Goal: Task Accomplishment & Management: Manage account settings

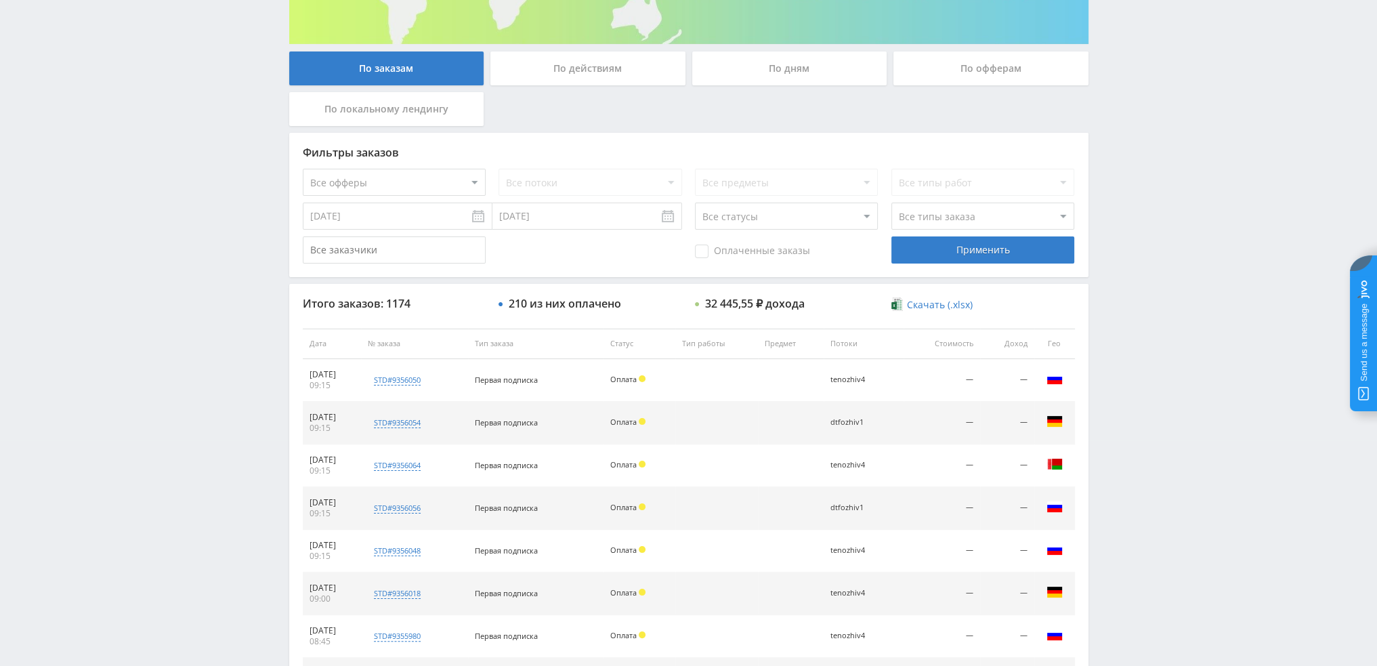
scroll to position [203, 0]
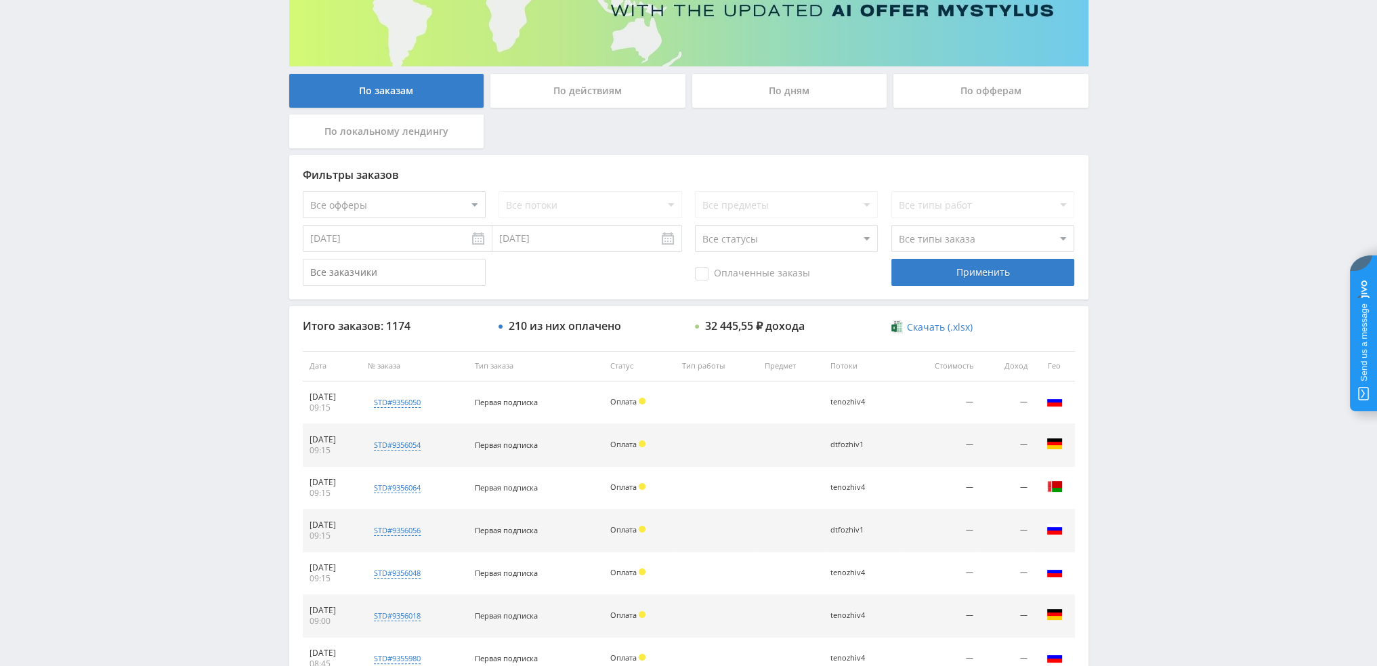
click at [771, 83] on div "По дням" at bounding box center [789, 91] width 195 height 34
click at [0, 0] on input "По дням" at bounding box center [0, 0] width 0 height 0
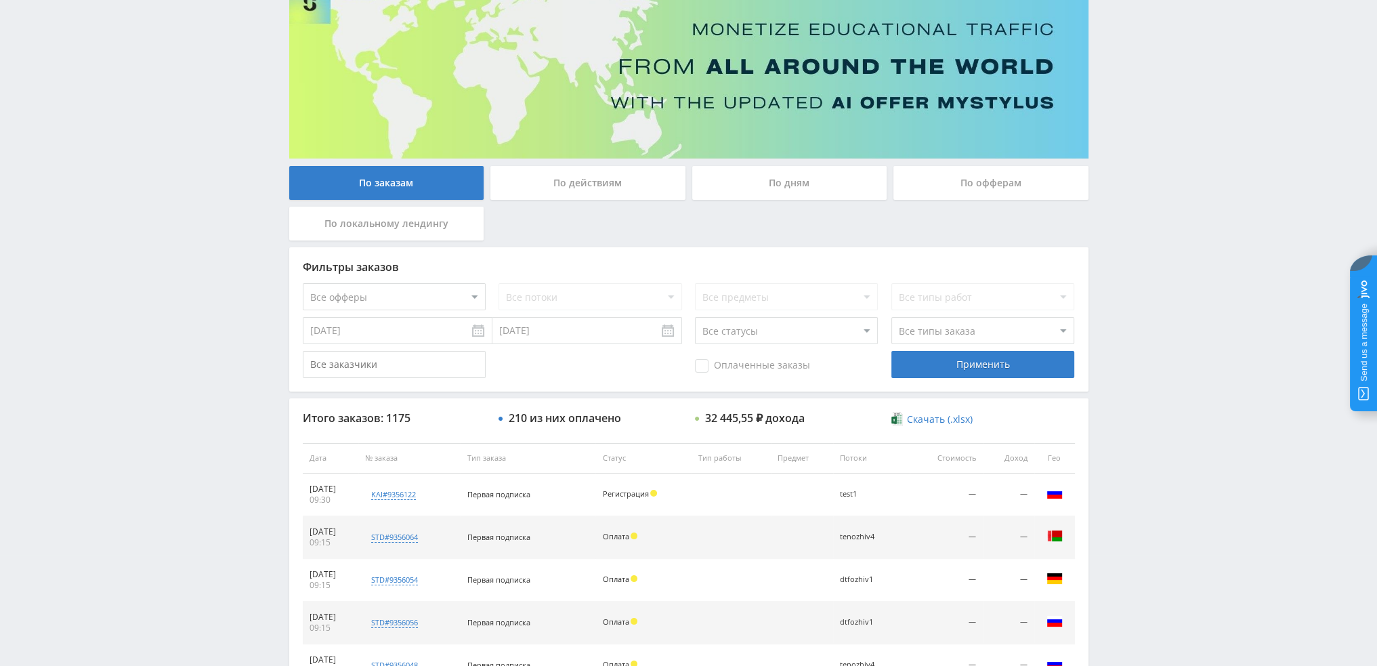
scroll to position [62, 0]
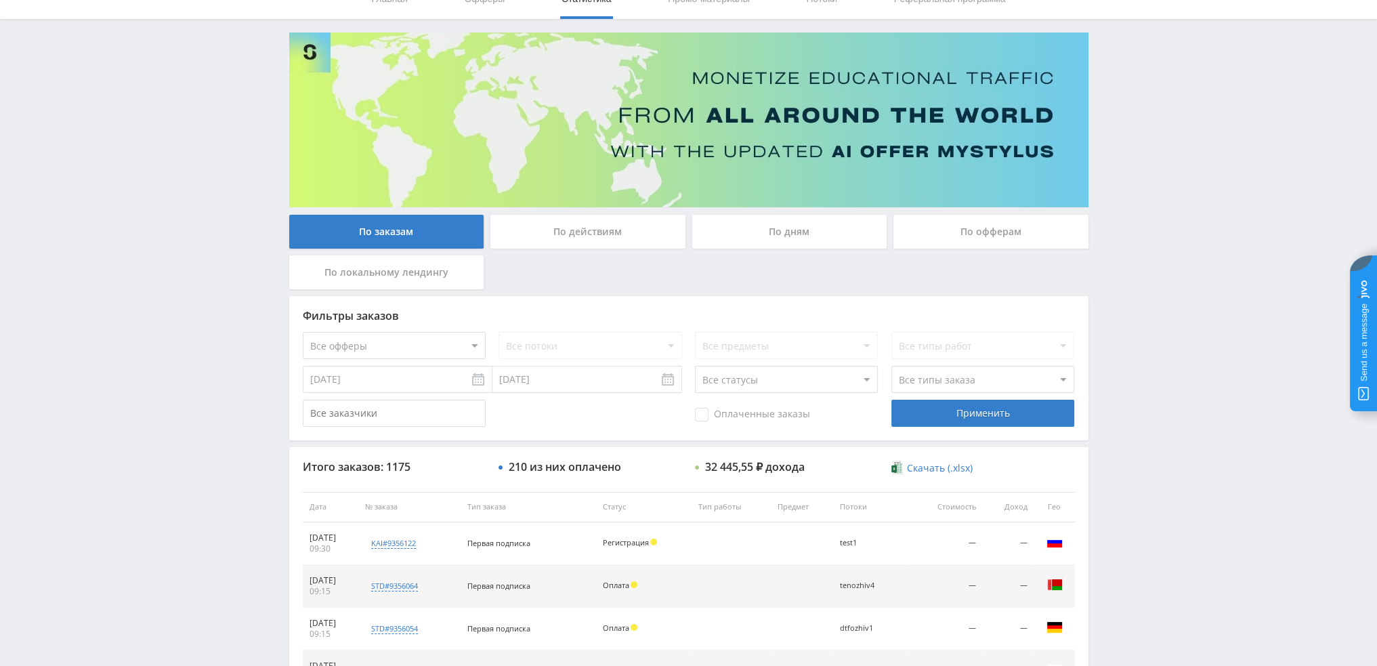
click at [788, 245] on div "По дням" at bounding box center [789, 232] width 195 height 34
click at [0, 0] on input "По дням" at bounding box center [0, 0] width 0 height 0
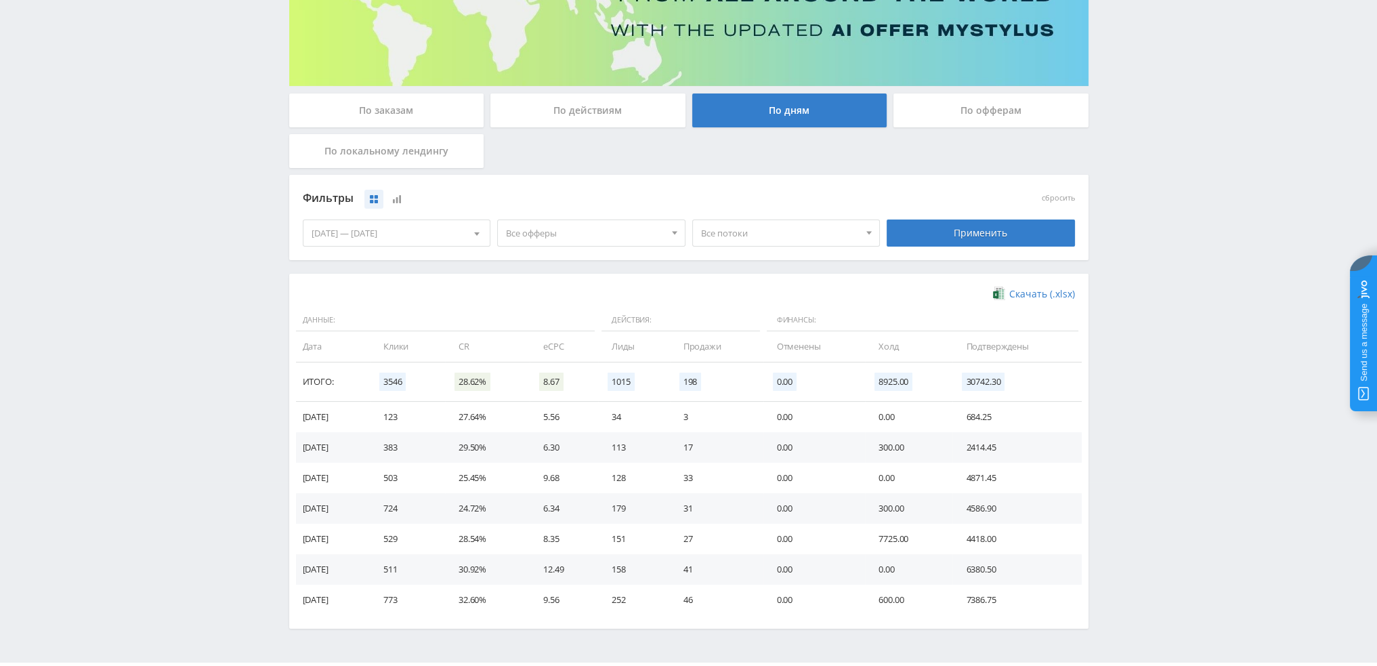
scroll to position [203, 0]
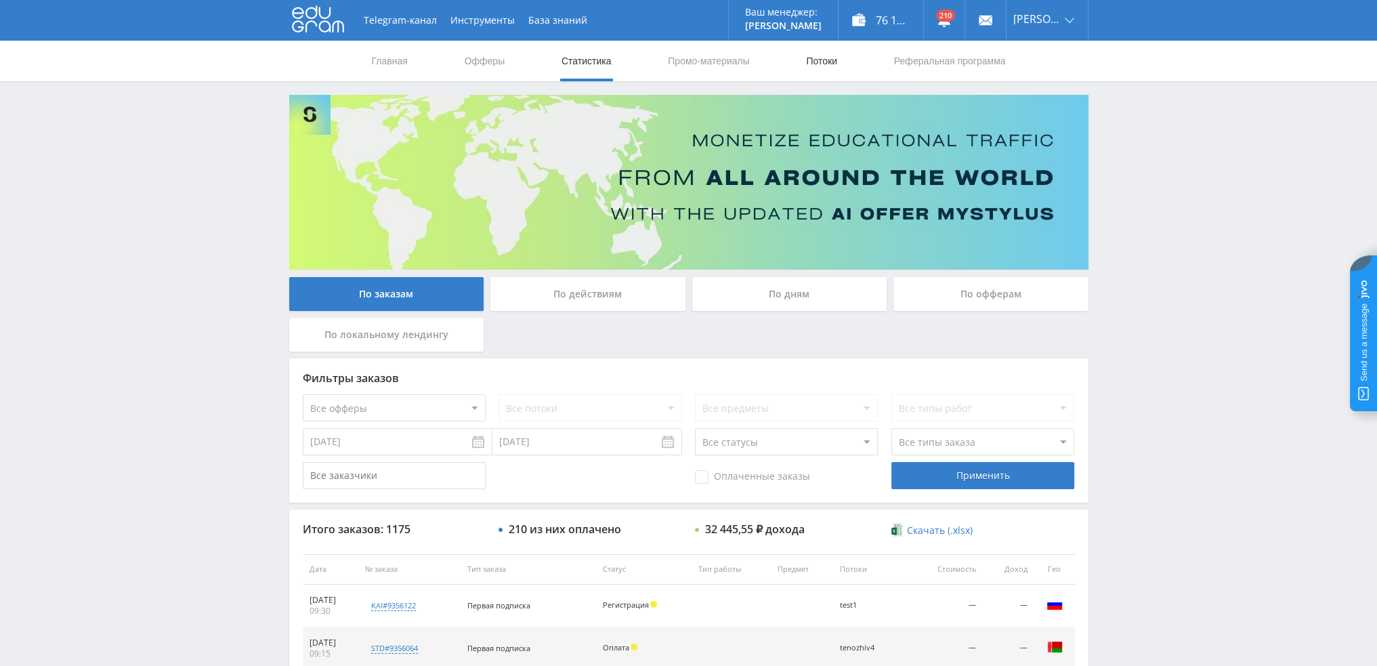
click at [819, 61] on link "Потоки" at bounding box center [822, 61] width 34 height 41
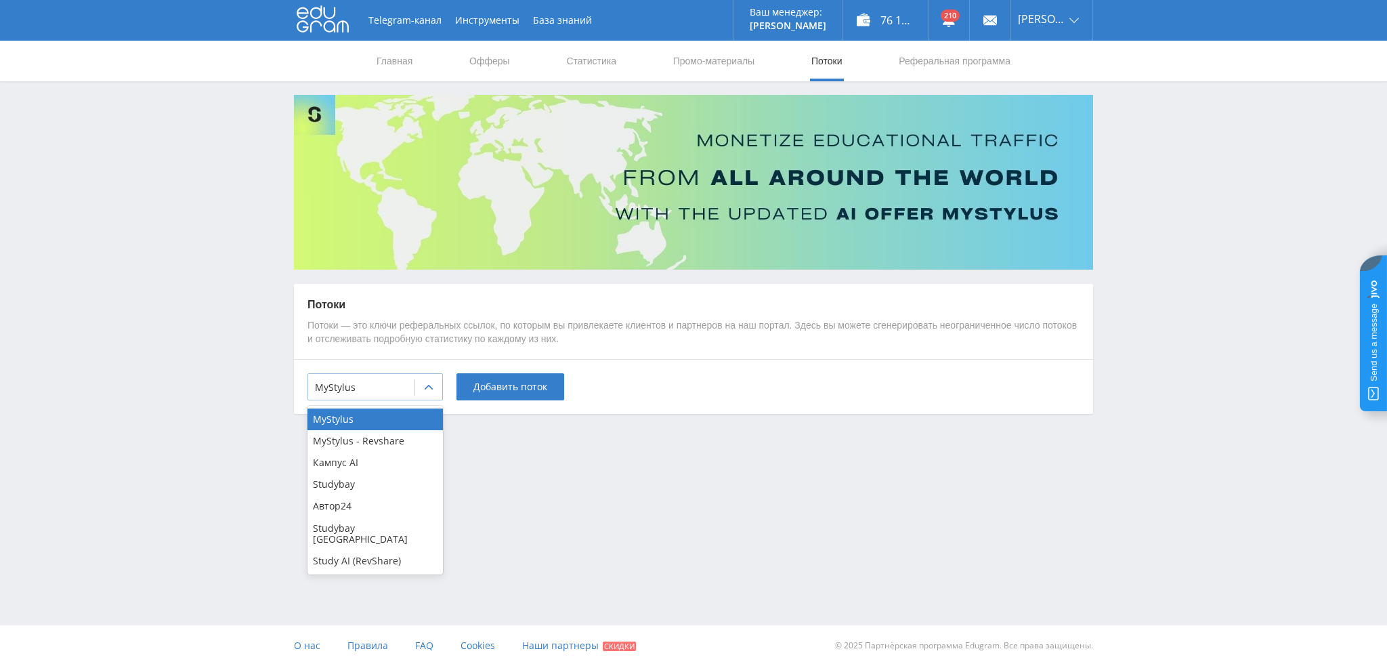
click at [387, 398] on div "MyStylus" at bounding box center [374, 386] width 135 height 27
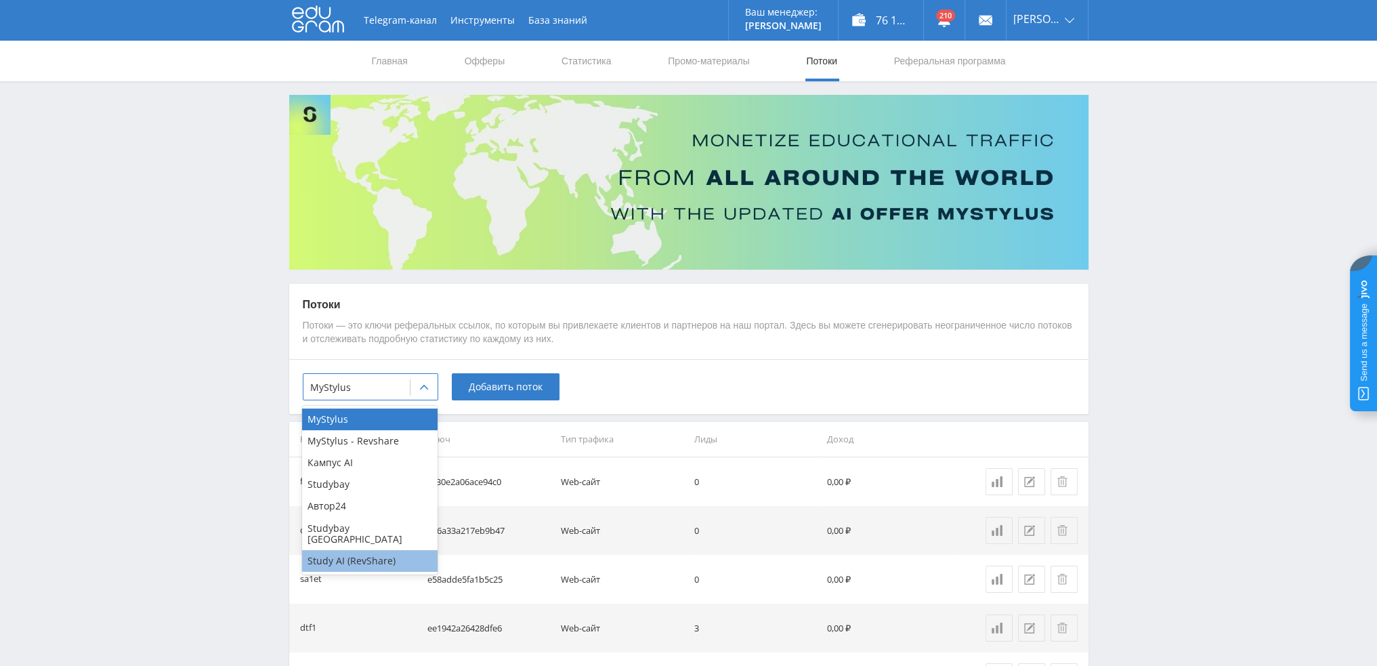
click at [340, 557] on div "Study AI (RevShare)" at bounding box center [369, 561] width 135 height 22
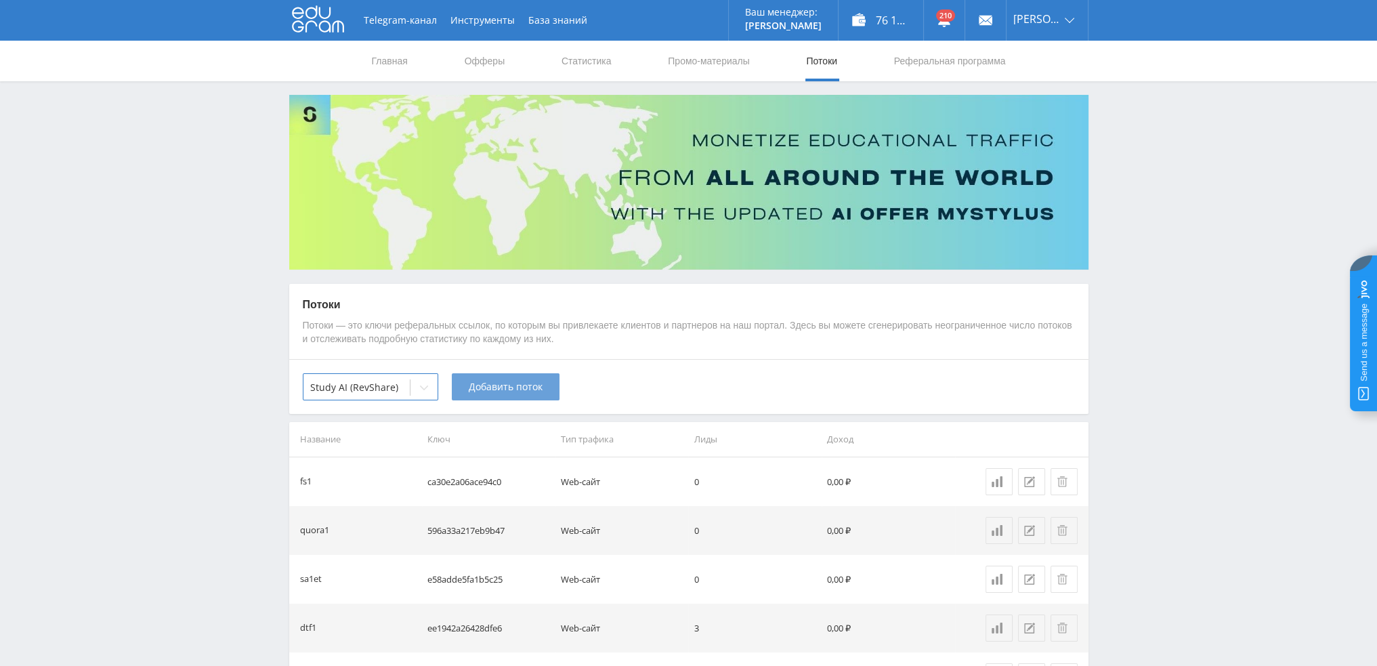
click at [513, 394] on button "Добавить поток" at bounding box center [506, 386] width 108 height 27
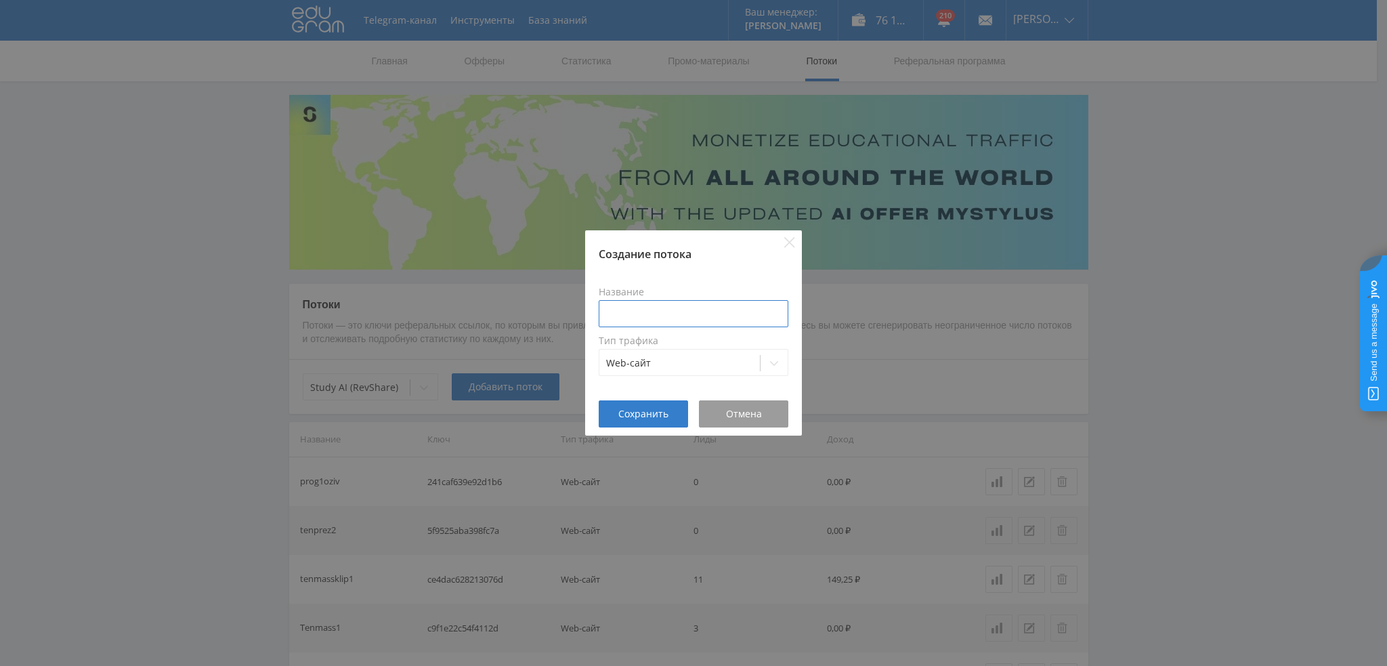
click at [681, 305] on input at bounding box center [694, 313] width 190 height 27
click at [607, 311] on input "ozivveo3" at bounding box center [694, 313] width 190 height 27
type input "dtfozivveo3"
click at [640, 419] on span "Сохранить" at bounding box center [643, 413] width 50 height 11
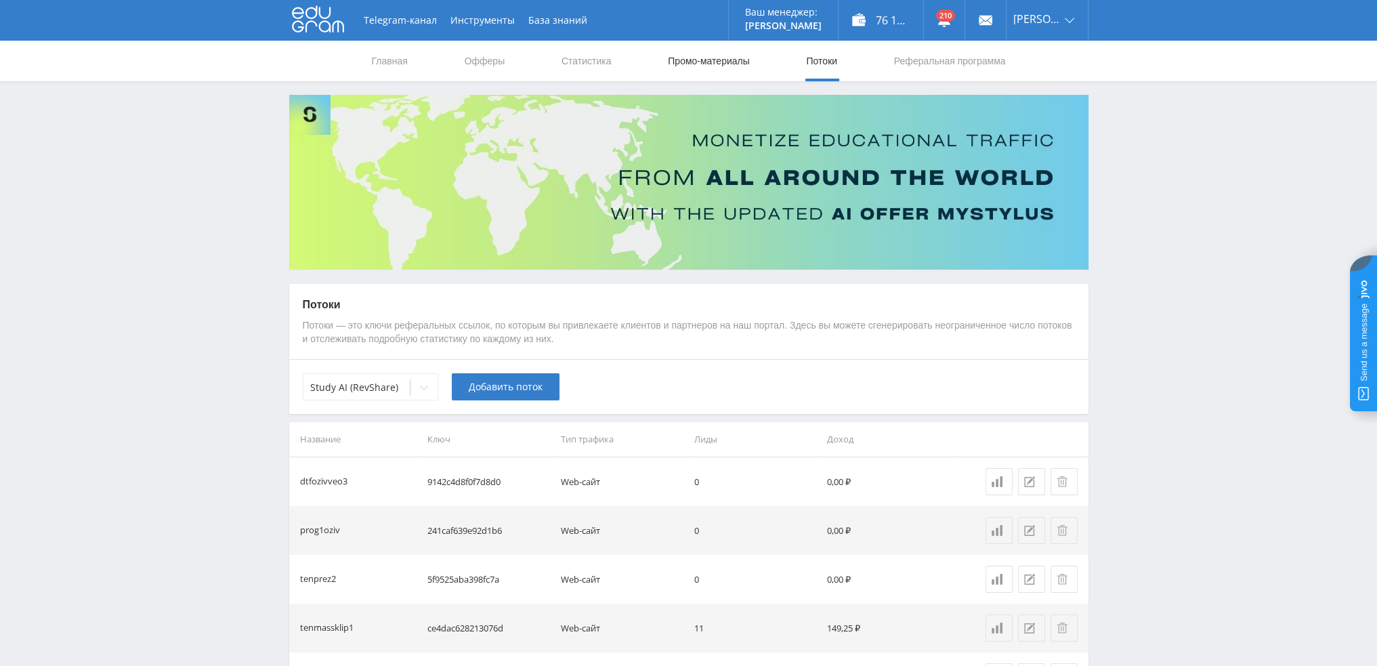
click at [691, 59] on link "Промо-материалы" at bounding box center [708, 61] width 84 height 41
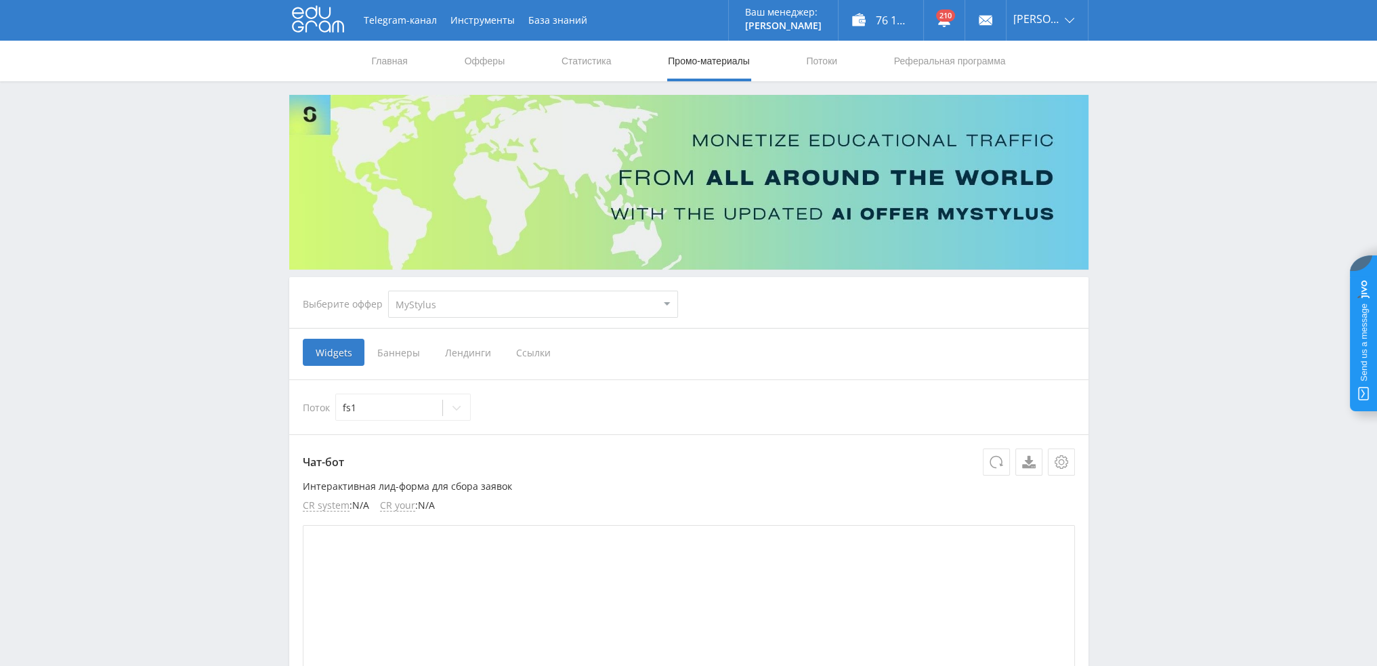
click at [458, 316] on select "MyStylus MyStylus - Revshare Кампус AI Studybay Автор24 Studybay Brazil Study A…" at bounding box center [533, 304] width 290 height 27
select select "376"
click at [388, 291] on select "MyStylus MyStylus - Revshare Кампус AI Studybay Автор24 Studybay Brazil Study A…" at bounding box center [533, 304] width 290 height 27
select select "376"
click at [402, 352] on span "Ссылки" at bounding box center [394, 352] width 60 height 27
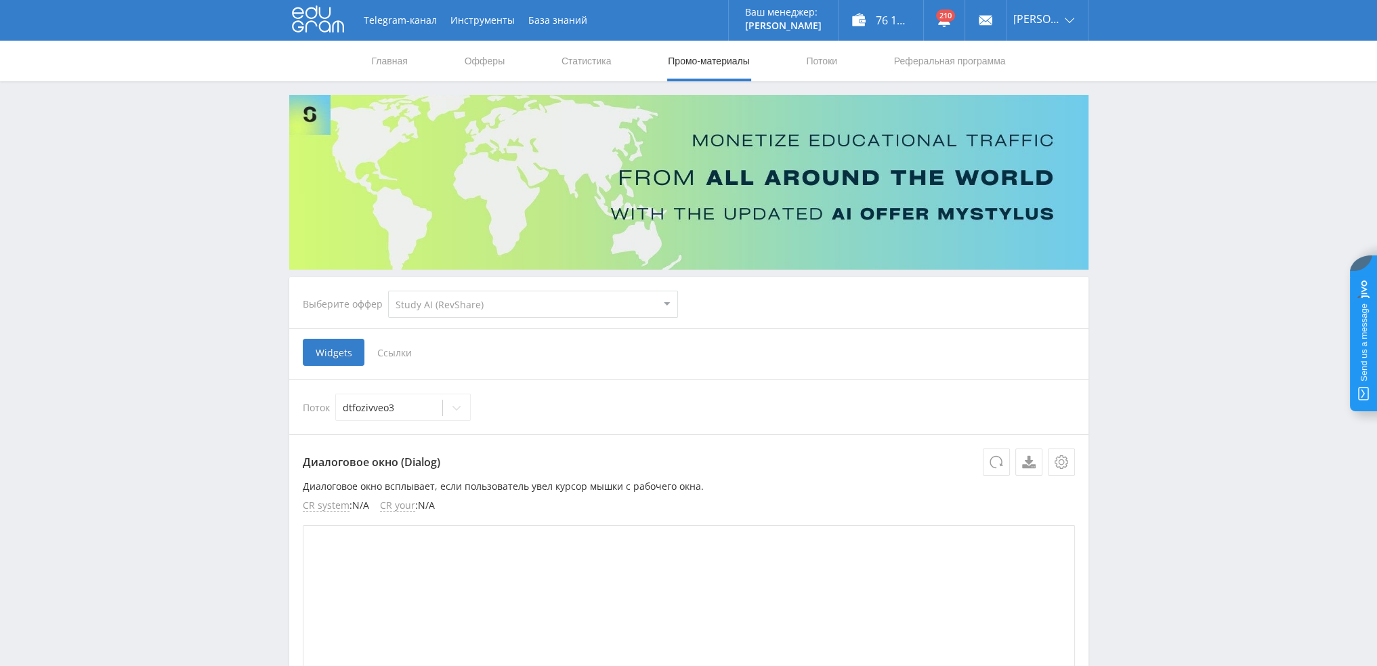
click at [0, 0] on input "Ссылки" at bounding box center [0, 0] width 0 height 0
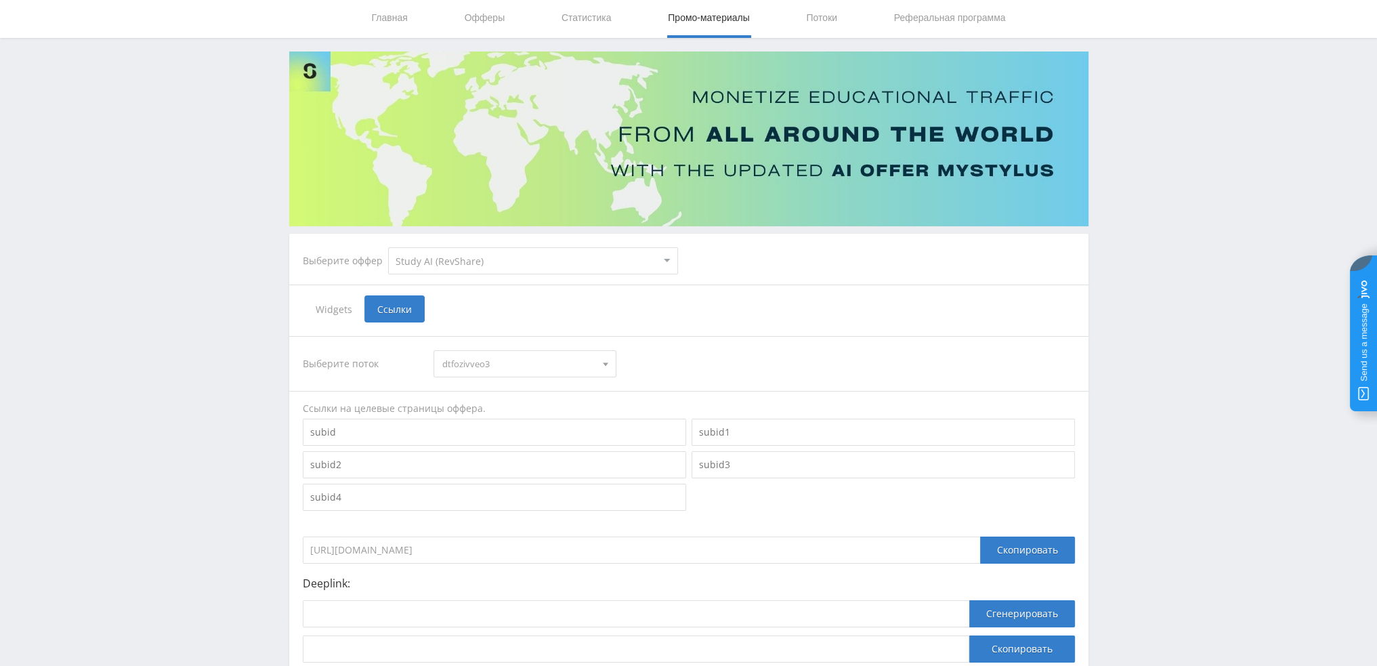
scroll to position [148, 0]
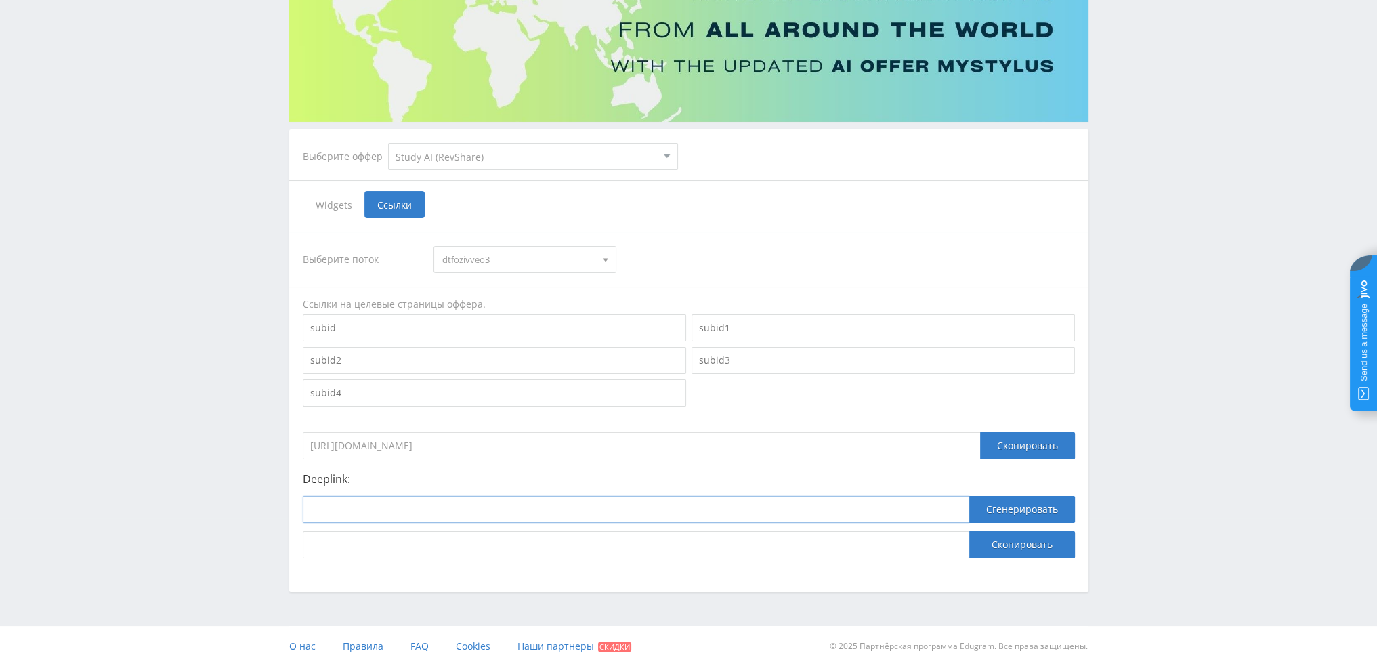
click at [526, 514] on input at bounding box center [636, 509] width 666 height 27
paste input "https://study24.ai/chat/google_veo3"
type input "https://study24.ai/chat/google_veo3"
click at [1027, 504] on button "Сгенерировать" at bounding box center [1022, 509] width 106 height 27
click at [1021, 542] on button "Скопировать" at bounding box center [1022, 544] width 106 height 27
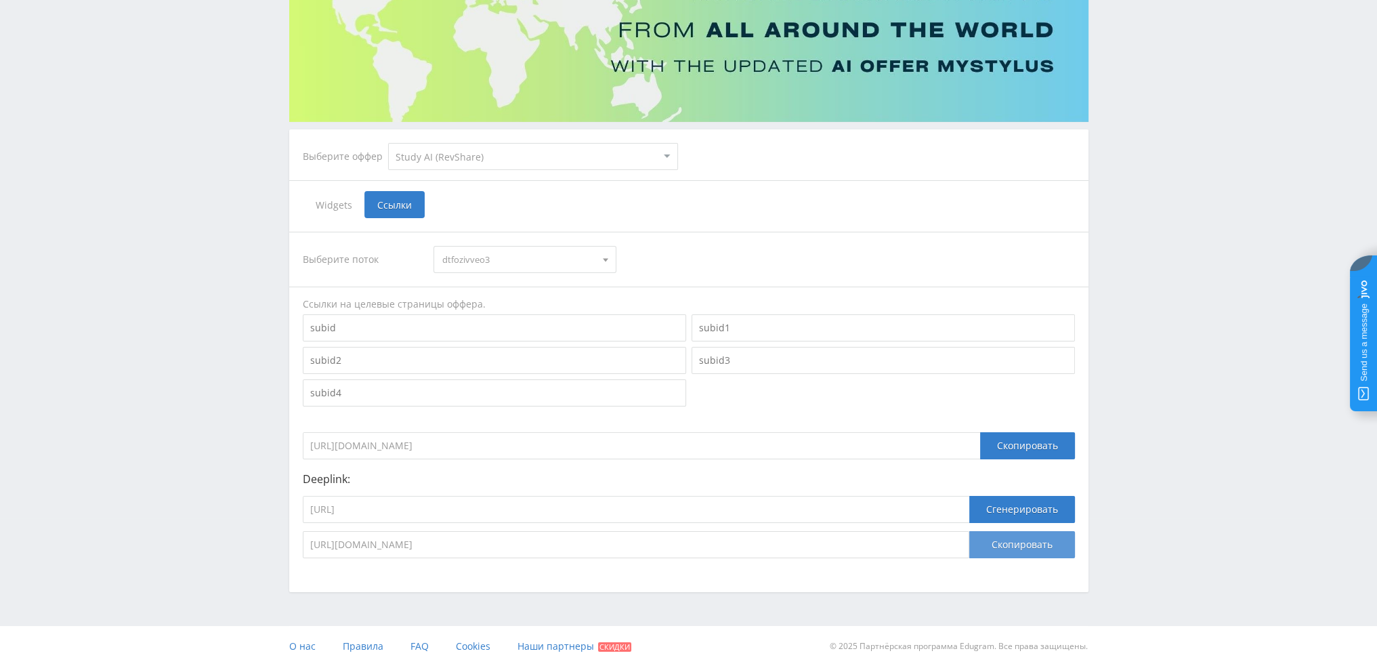
click at [1050, 549] on button "Скопировать" at bounding box center [1022, 544] width 106 height 27
click at [1003, 544] on button "Скопировать" at bounding box center [1022, 544] width 106 height 27
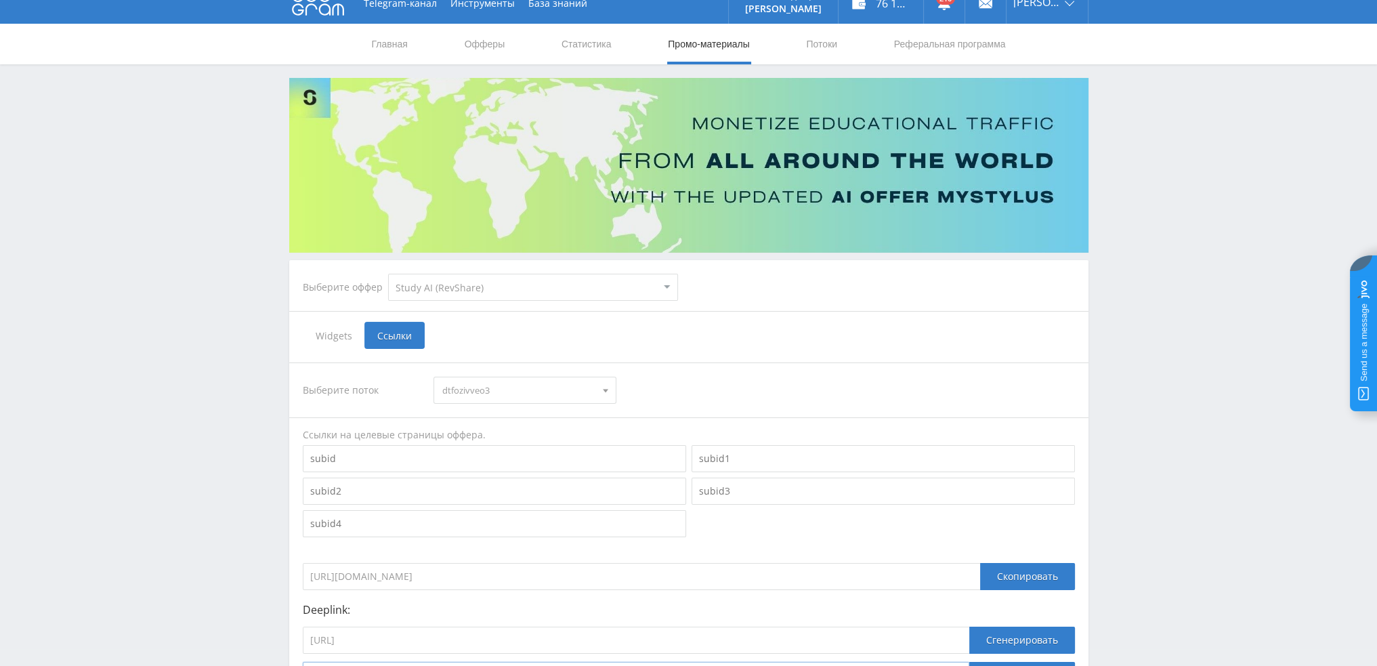
scroll to position [0, 0]
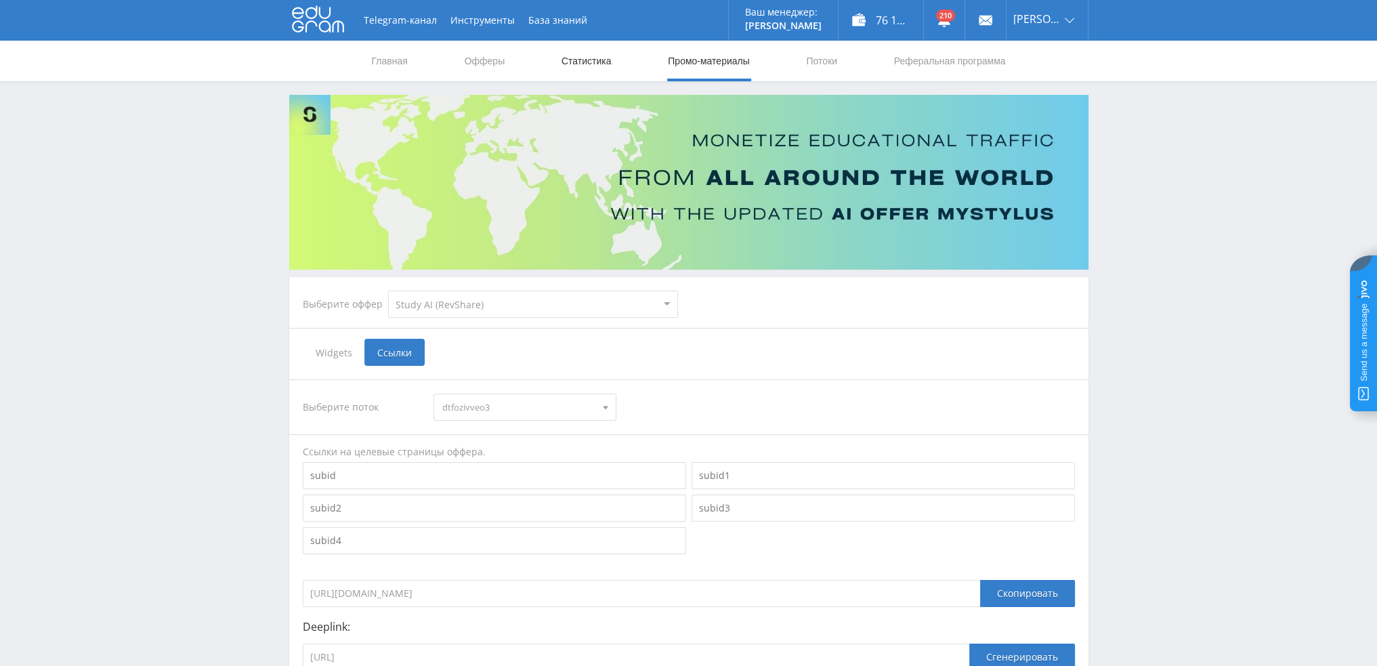
click at [577, 63] on link "Статистика" at bounding box center [586, 61] width 53 height 41
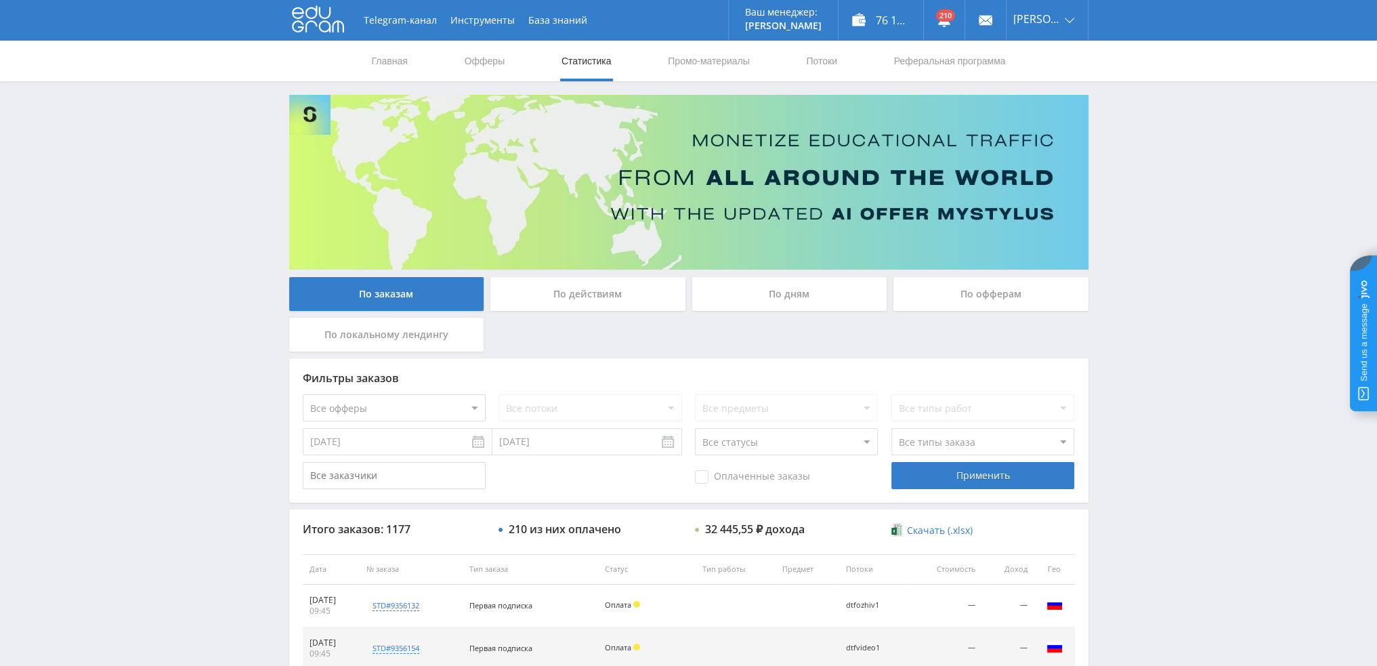
click at [745, 303] on div "По дням" at bounding box center [789, 294] width 195 height 34
click at [0, 0] on input "По дням" at bounding box center [0, 0] width 0 height 0
click at [763, 294] on div "По дням" at bounding box center [789, 294] width 195 height 34
click at [0, 0] on input "По дням" at bounding box center [0, 0] width 0 height 0
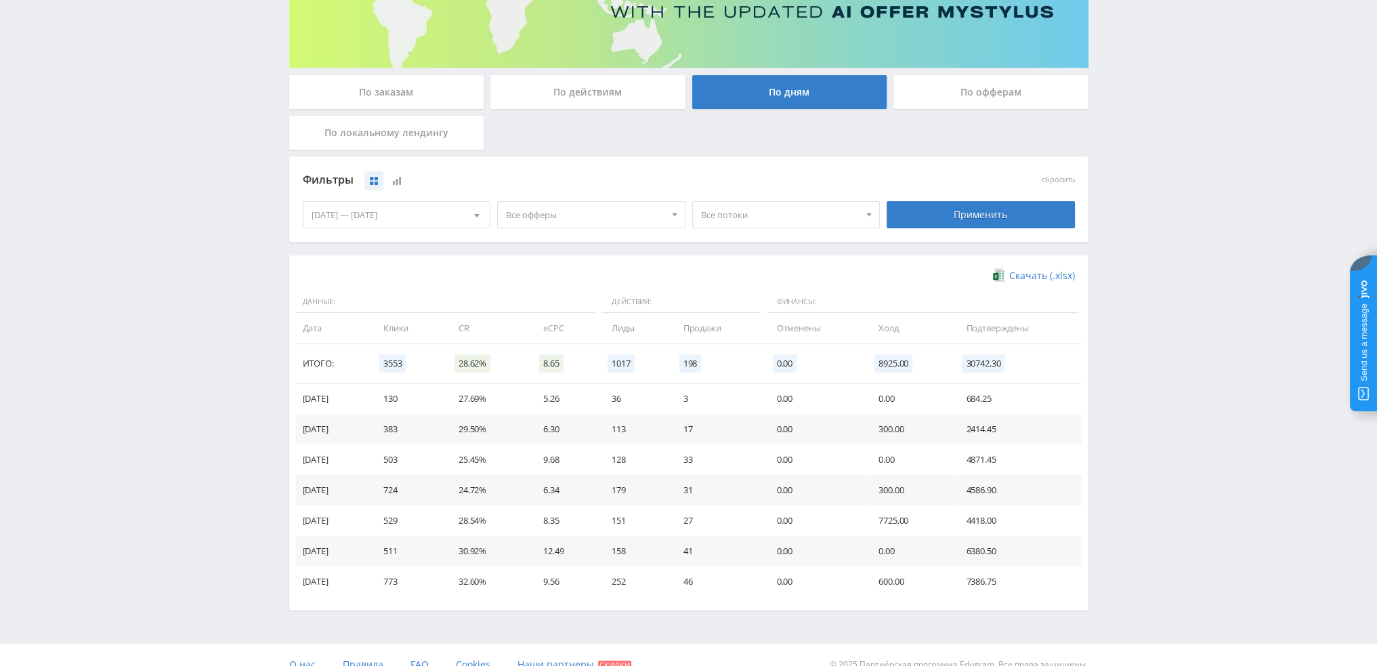
scroll to position [203, 0]
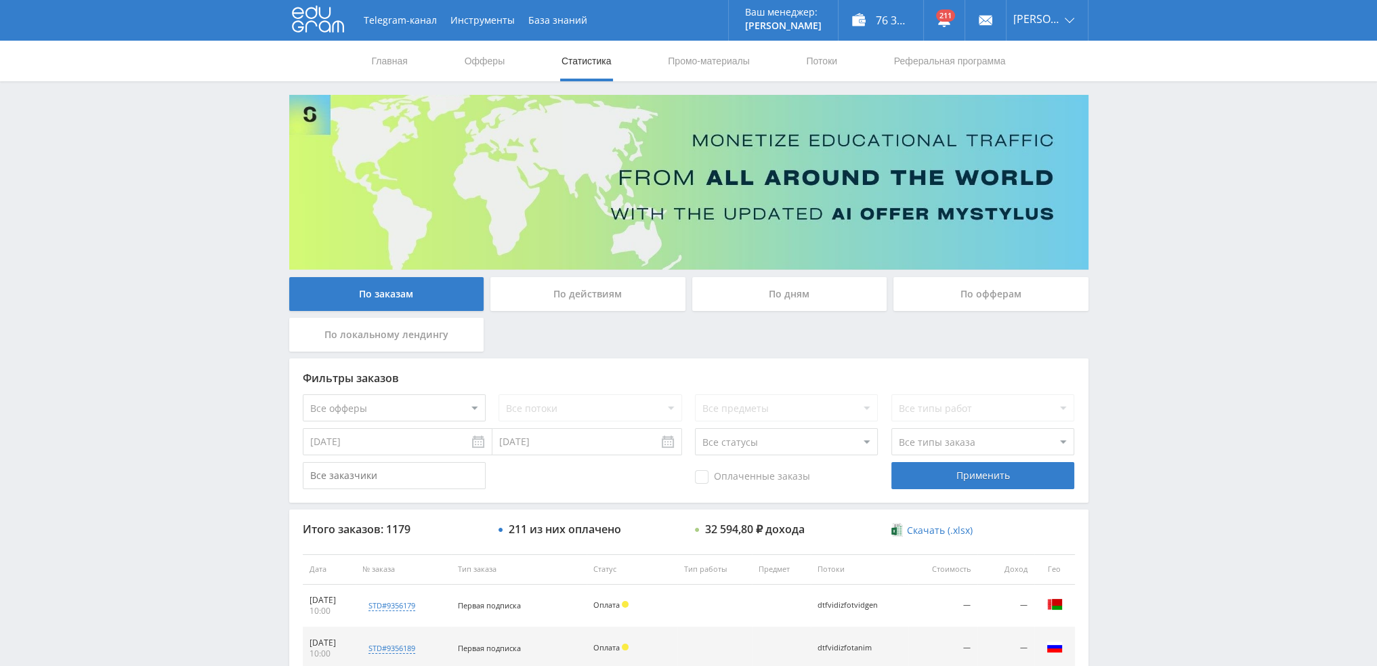
click at [752, 302] on div "По дням" at bounding box center [789, 294] width 195 height 34
click at [0, 0] on input "По дням" at bounding box center [0, 0] width 0 height 0
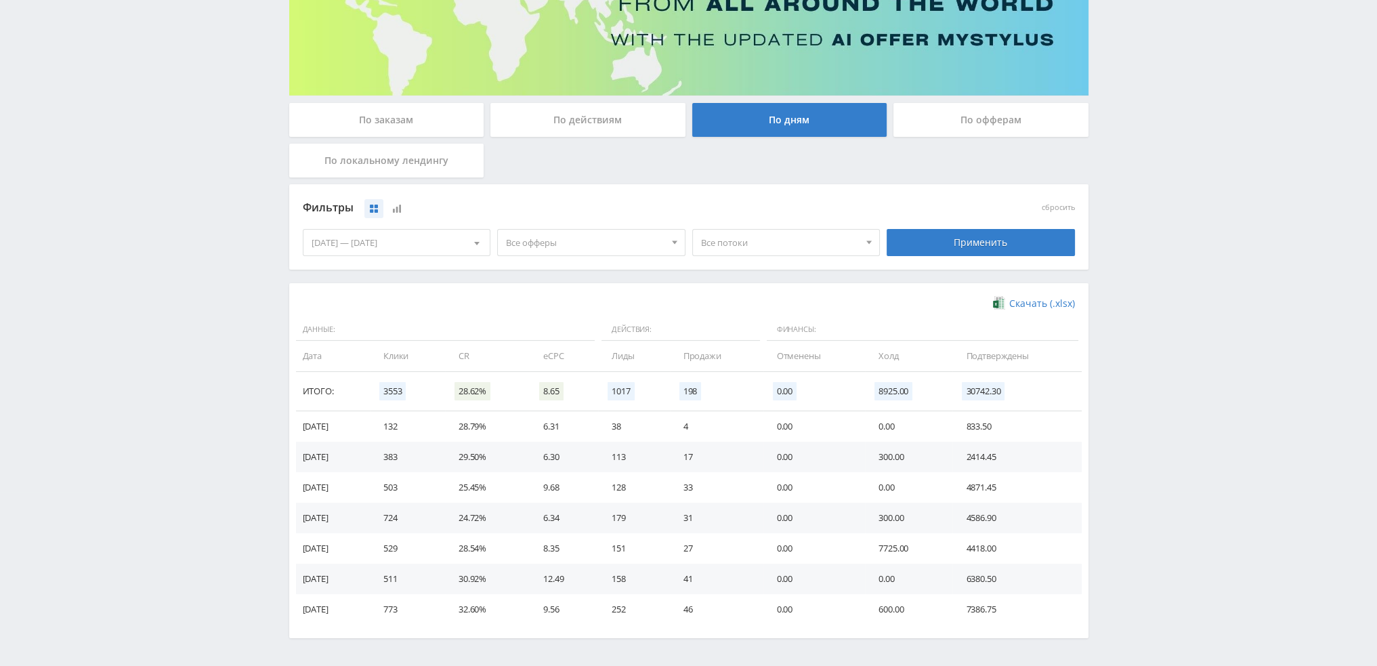
scroll to position [203, 0]
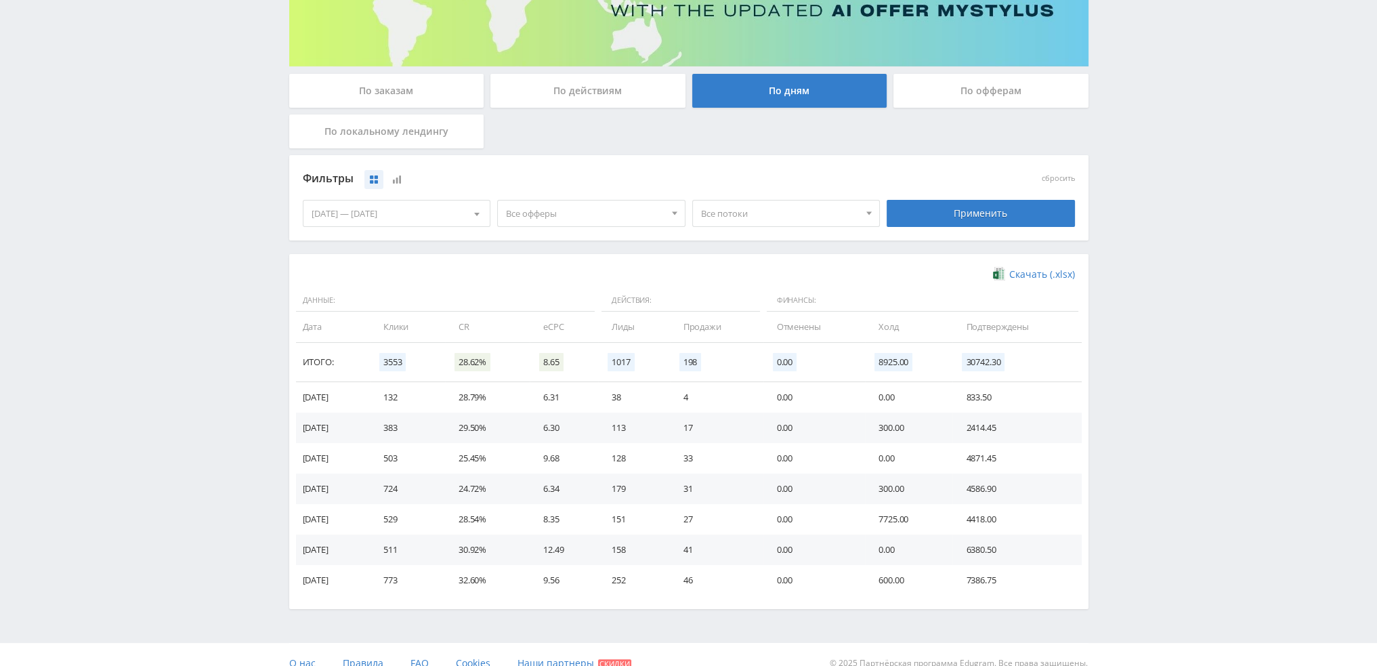
click at [761, 219] on span "Все потоки" at bounding box center [780, 213] width 158 height 26
click at [553, 216] on span "Все офферы" at bounding box center [585, 213] width 158 height 26
click at [542, 351] on button "Study AI (RevShare)" at bounding box center [591, 354] width 187 height 19
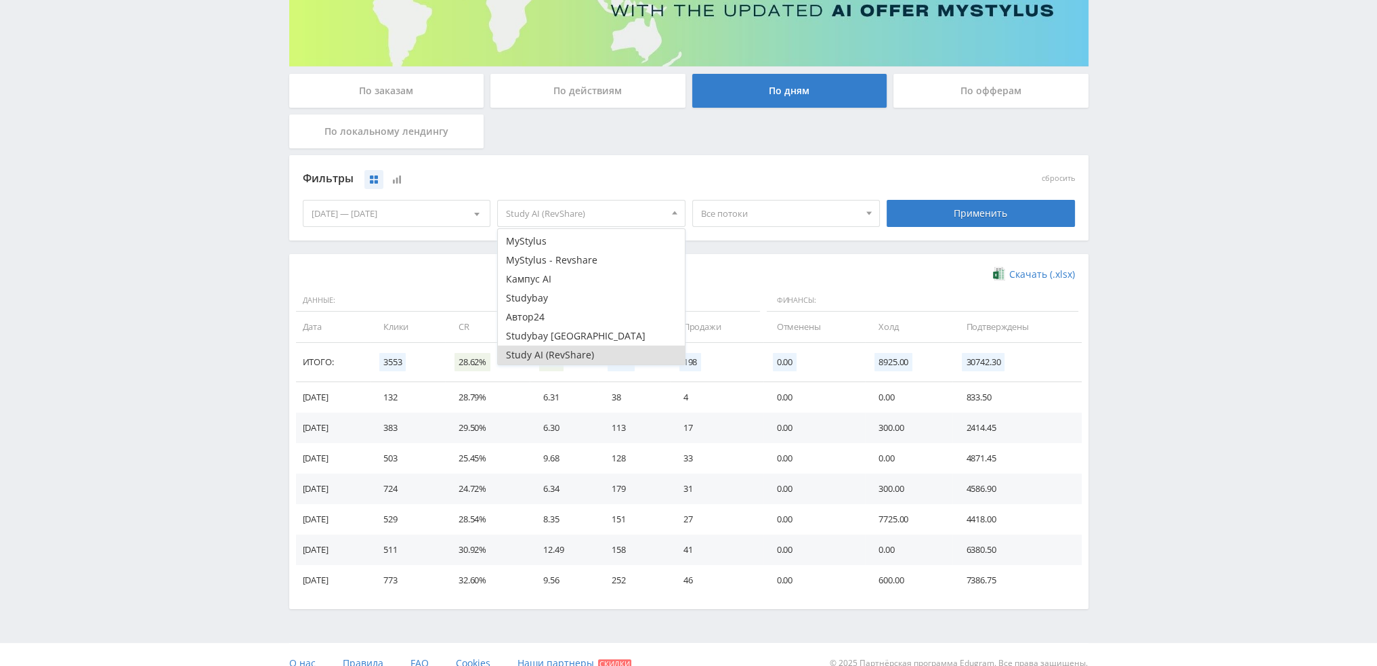
click at [1019, 220] on div "Применить" at bounding box center [981, 213] width 188 height 27
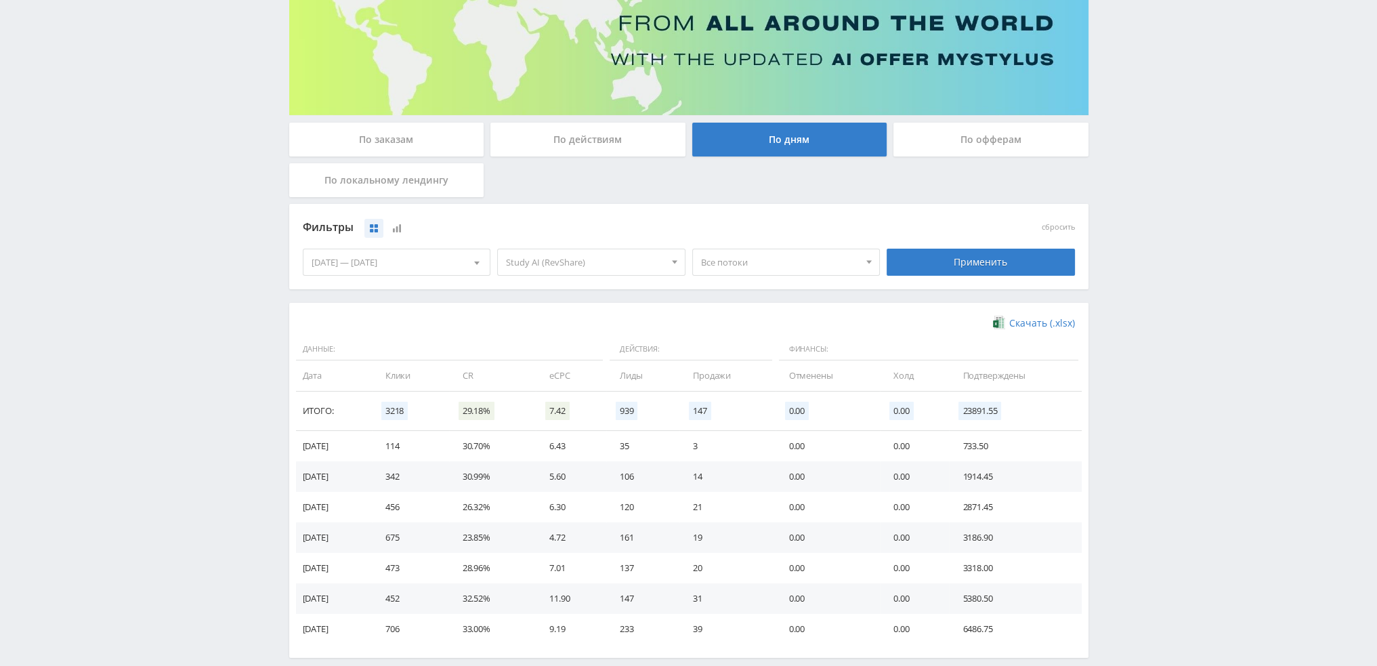
scroll to position [219, 0]
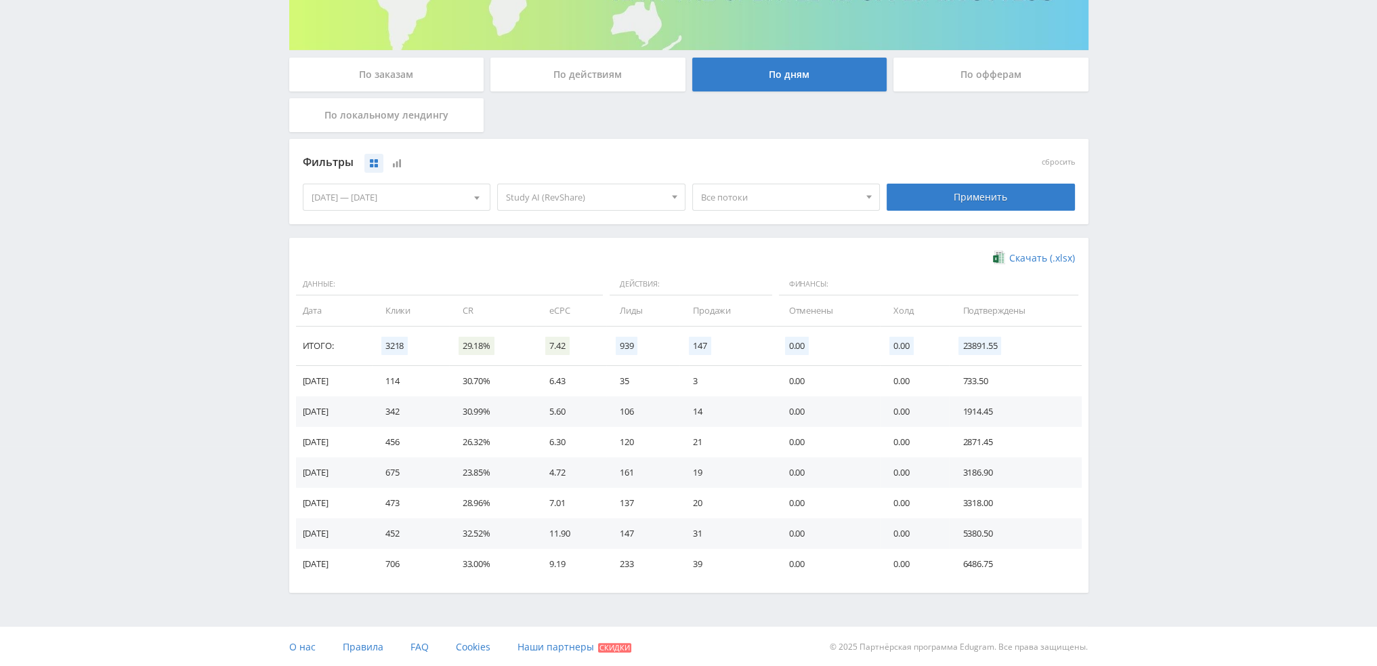
click at [753, 200] on span "Все потоки" at bounding box center [780, 197] width 158 height 26
click at [759, 266] on button "dtfvideo1" at bounding box center [786, 270] width 187 height 19
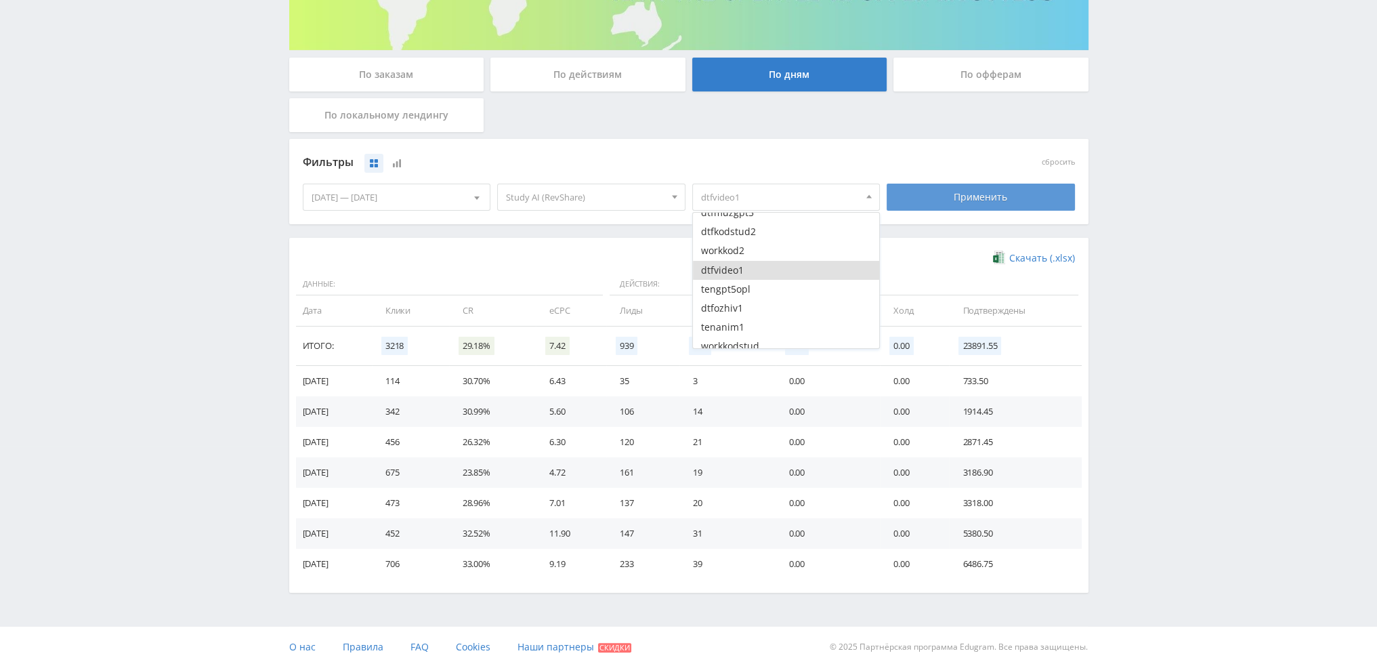
click at [987, 190] on div "Применить" at bounding box center [981, 197] width 188 height 27
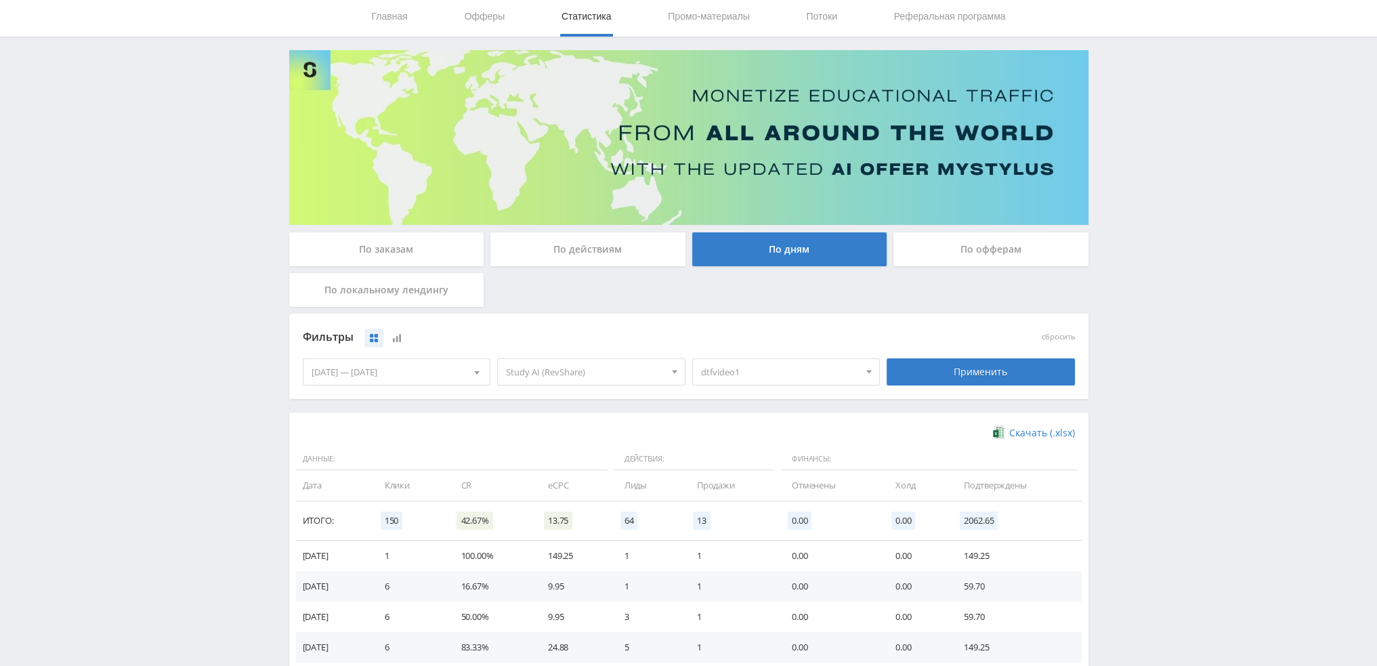
scroll to position [219, 0]
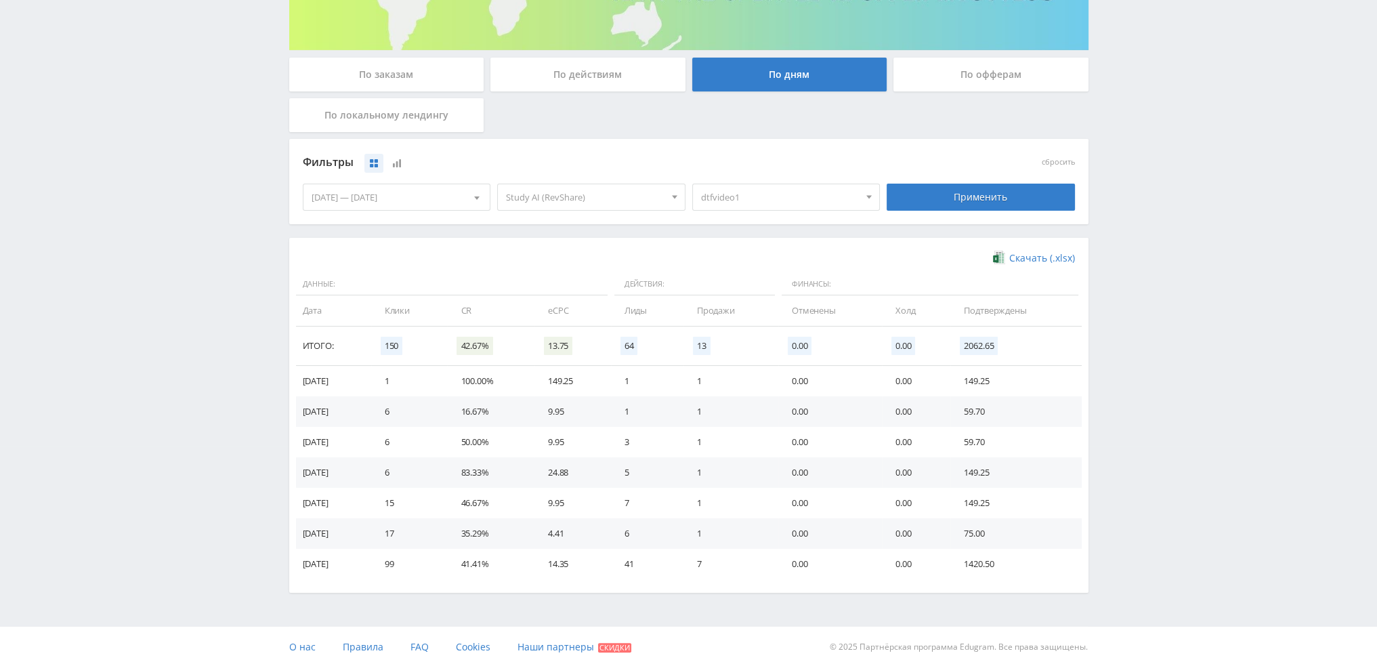
click at [772, 196] on span "dtfvideo1" at bounding box center [780, 197] width 158 height 26
click at [749, 269] on button "dtfvideo1" at bounding box center [786, 270] width 187 height 19
click at [754, 248] on button "tenvideo2" at bounding box center [786, 242] width 187 height 19
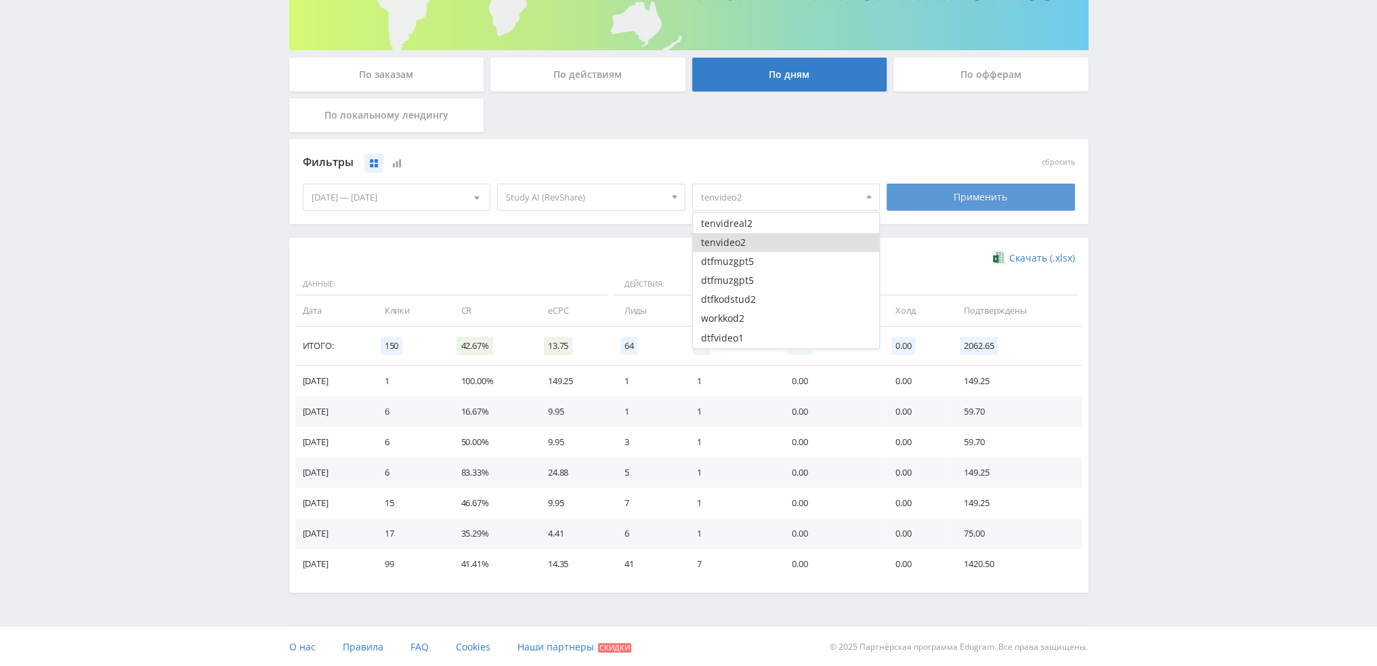
click at [910, 202] on div "Применить" at bounding box center [981, 197] width 188 height 27
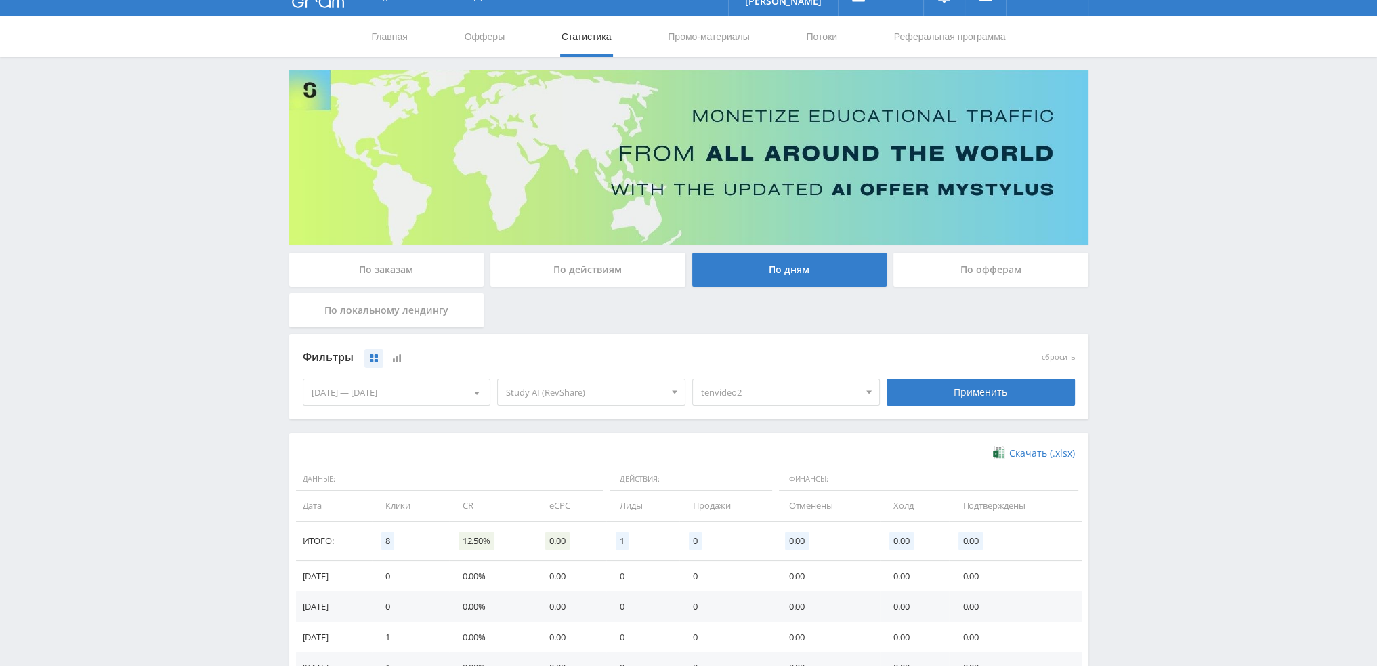
scroll to position [219, 0]
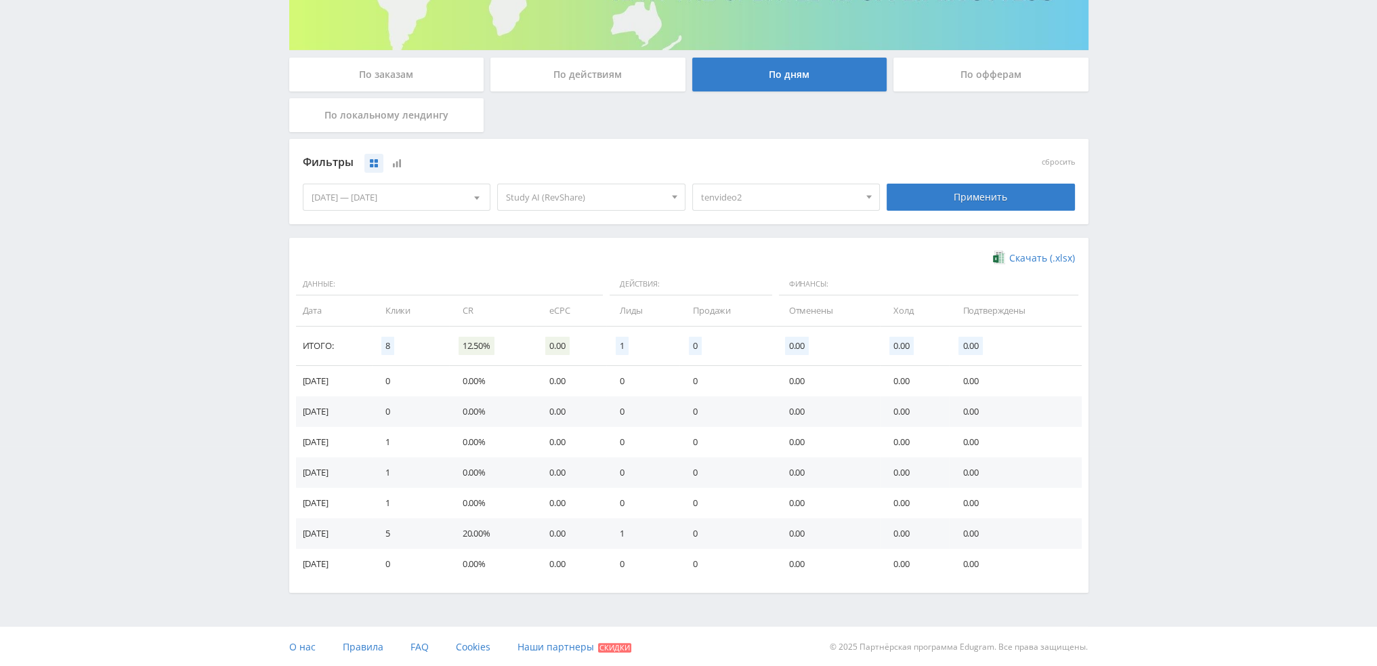
click at [763, 198] on span "tenvideo2" at bounding box center [780, 197] width 158 height 26
click at [739, 244] on button "tenvideo2" at bounding box center [786, 242] width 187 height 19
click at [756, 265] on button "tenozhiv4" at bounding box center [786, 272] width 187 height 19
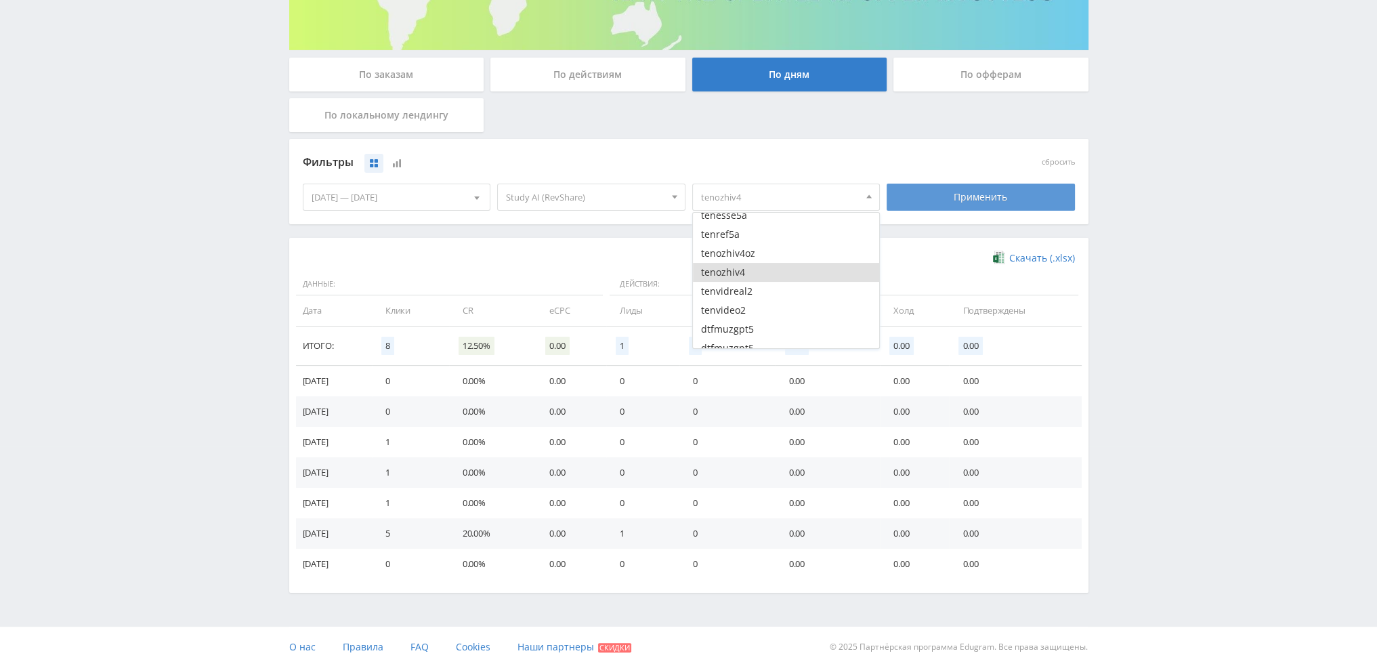
click at [933, 205] on div "Применить" at bounding box center [981, 197] width 188 height 27
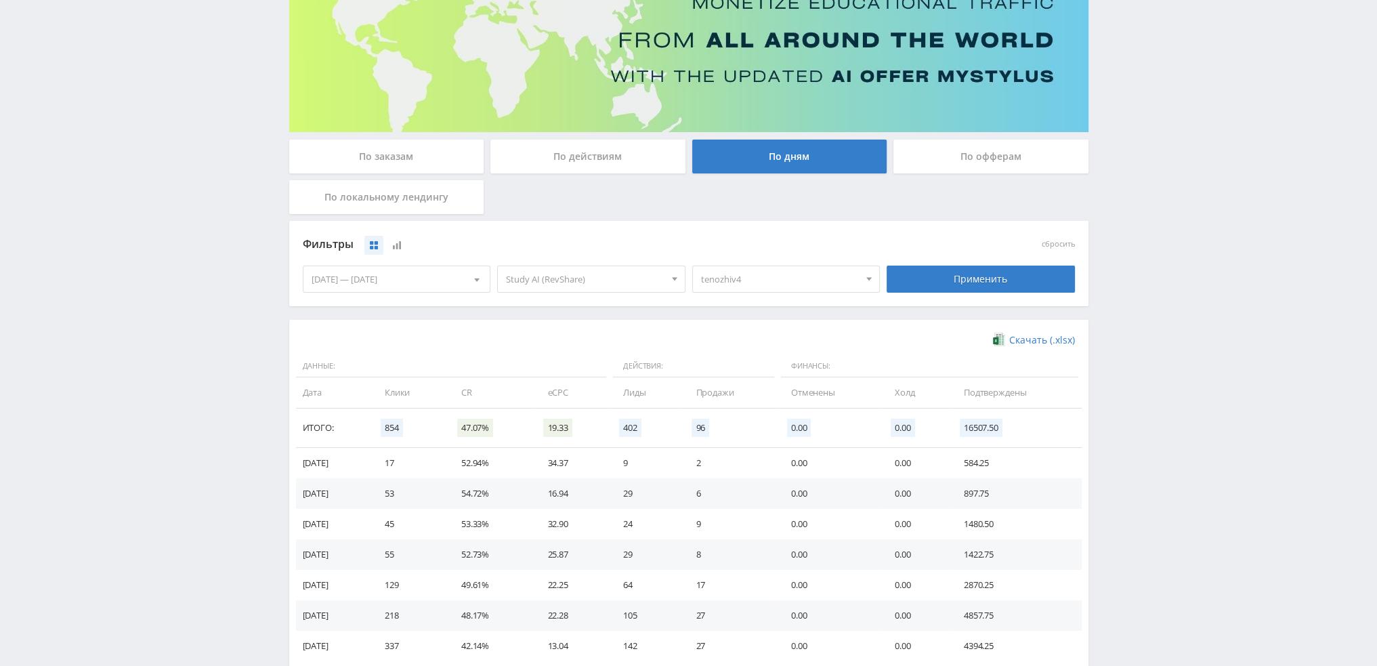
scroll to position [219, 0]
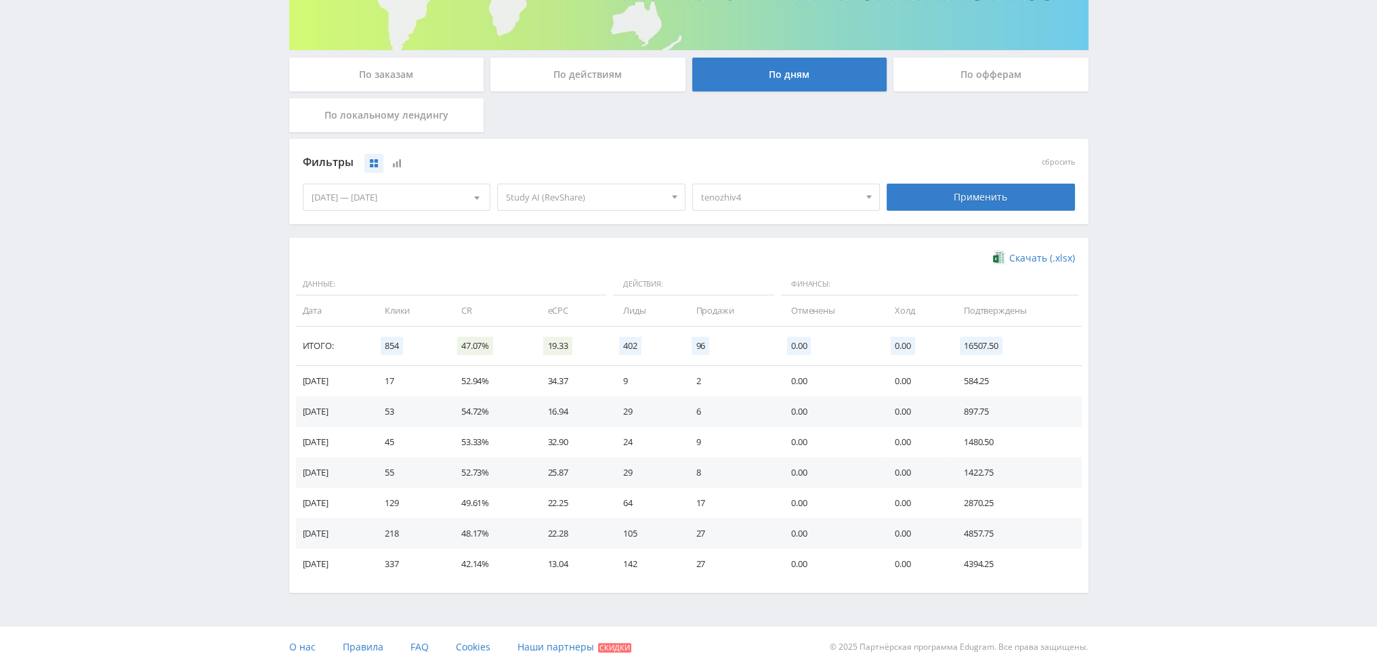
click at [446, 196] on div "[DATE] — [DATE]" at bounding box center [396, 197] width 187 height 26
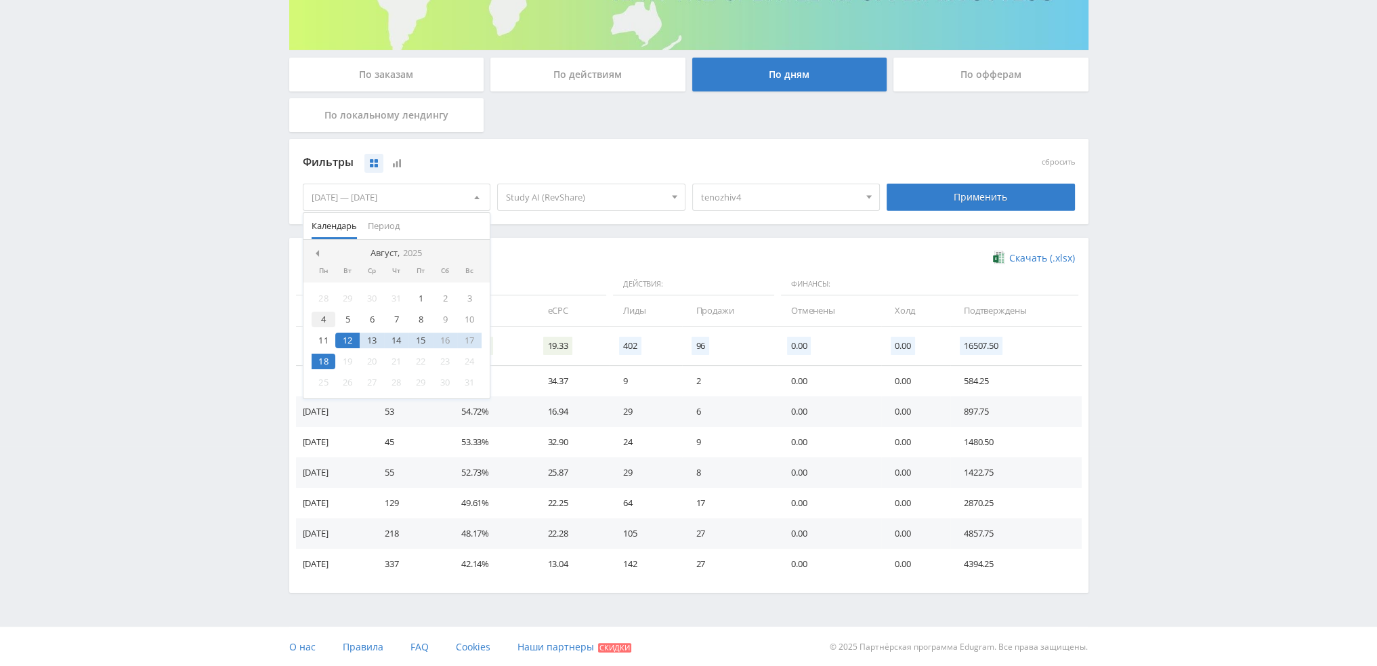
click at [322, 321] on div "4" at bounding box center [324, 320] width 24 height 16
click at [325, 364] on div "18" at bounding box center [324, 362] width 24 height 16
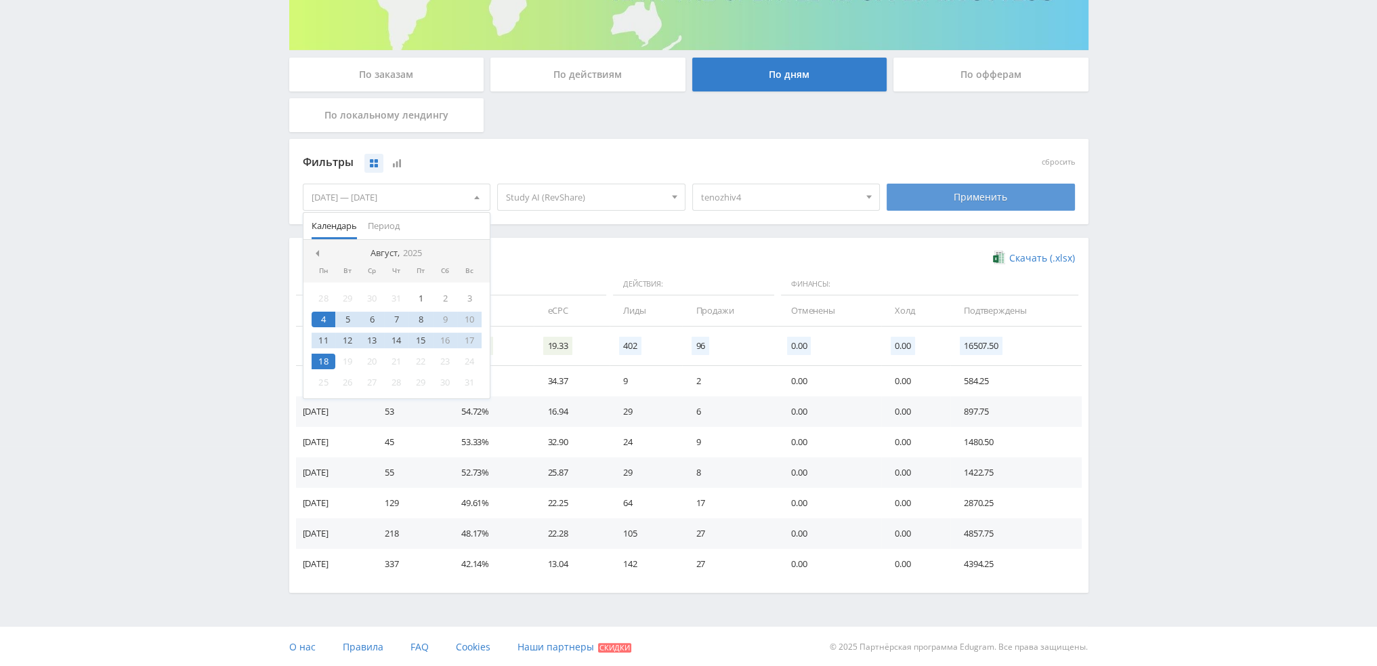
click at [1040, 203] on div "Применить" at bounding box center [981, 197] width 188 height 27
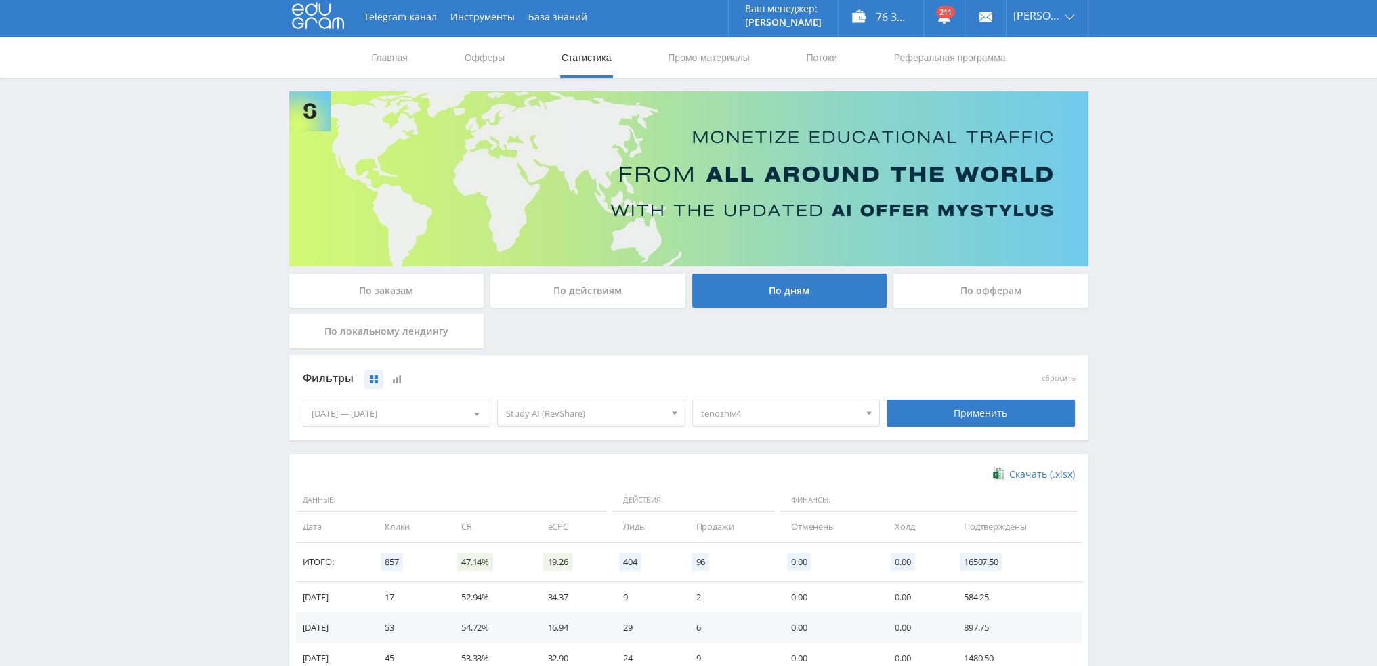
scroll to position [0, 0]
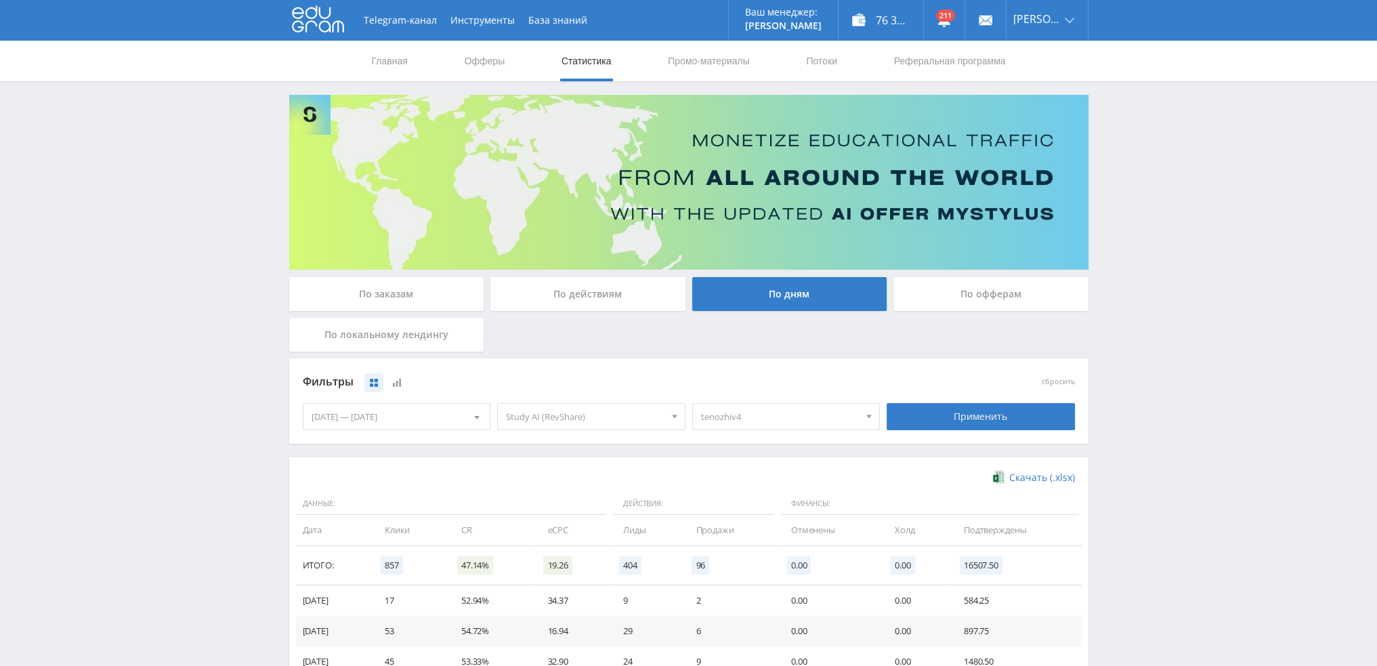
click at [602, 54] on link "Статистика" at bounding box center [586, 61] width 53 height 41
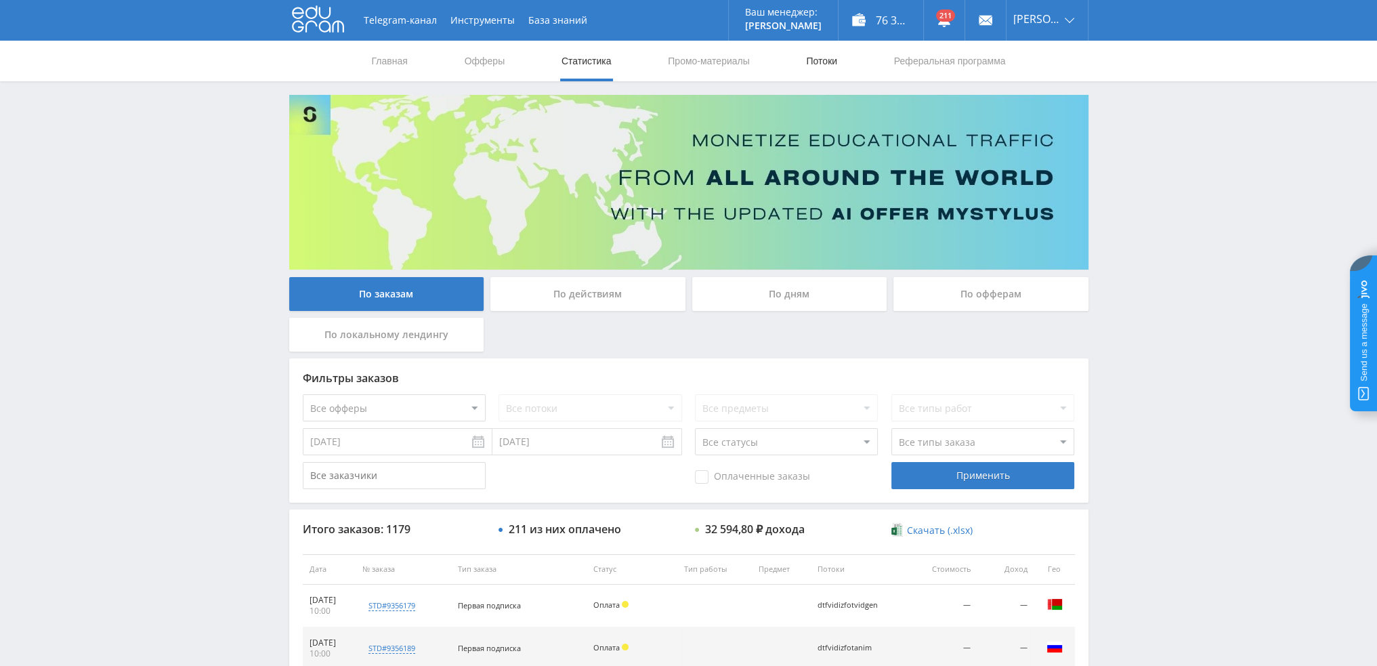
click at [824, 62] on link "Потоки" at bounding box center [822, 61] width 34 height 41
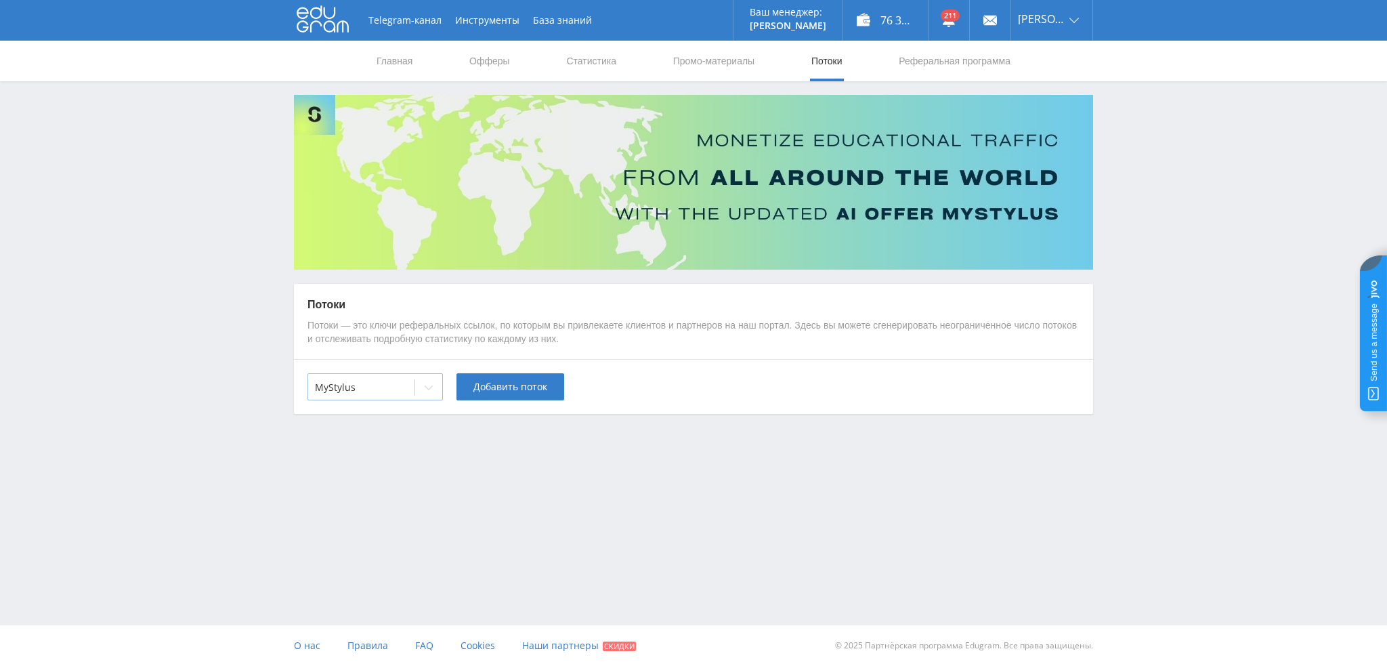
click at [412, 386] on div "MyStylus" at bounding box center [361, 387] width 106 height 19
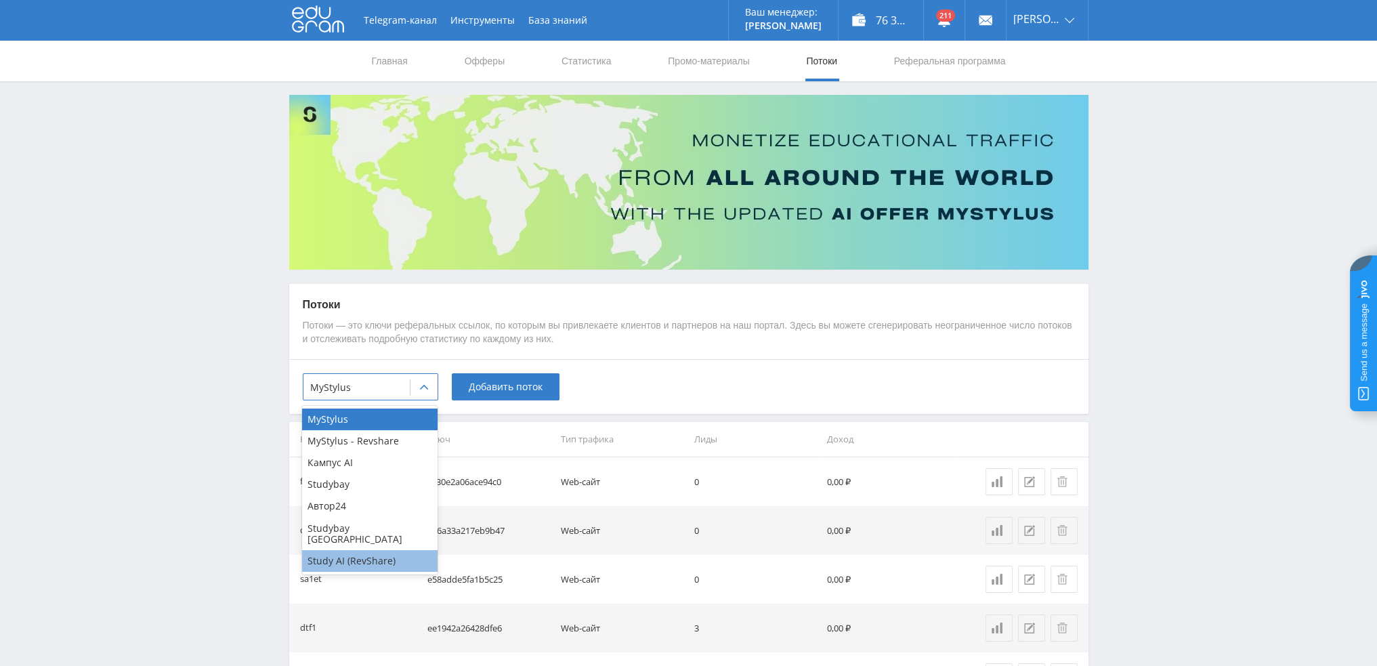
click at [360, 550] on div "Study AI (RevShare)" at bounding box center [369, 561] width 135 height 22
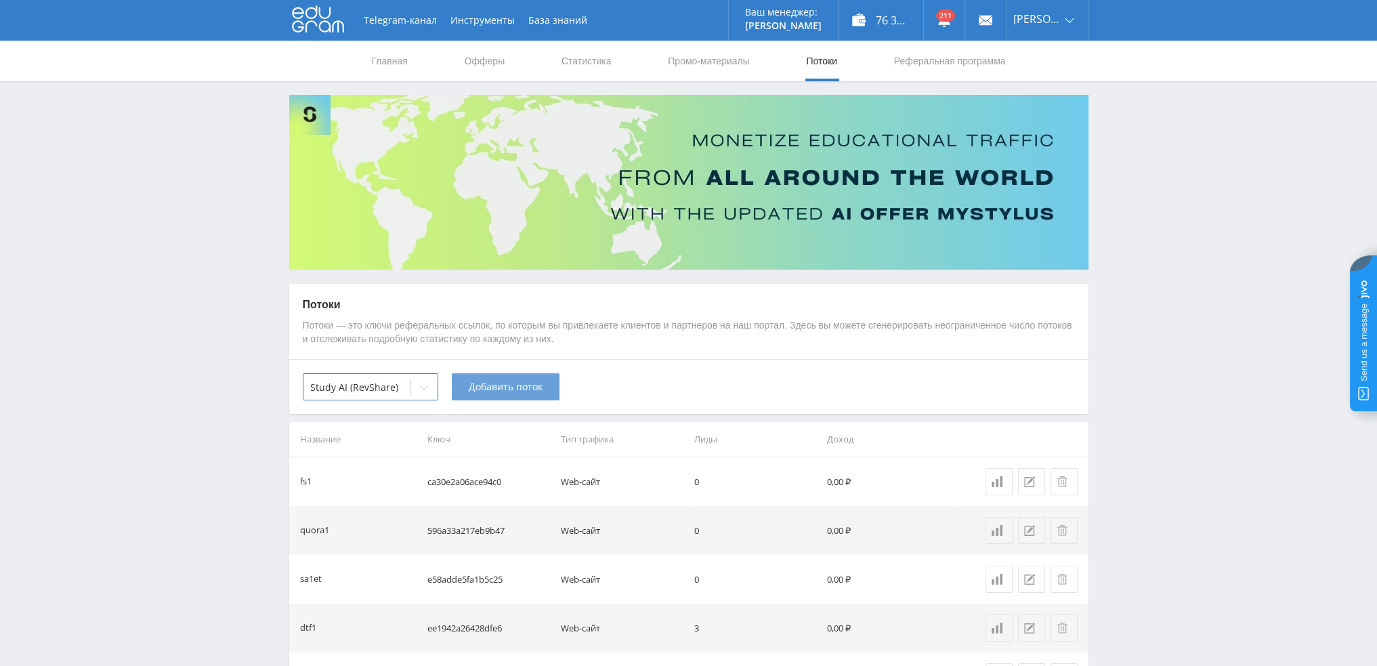
click at [529, 389] on span "Добавить поток" at bounding box center [506, 386] width 74 height 11
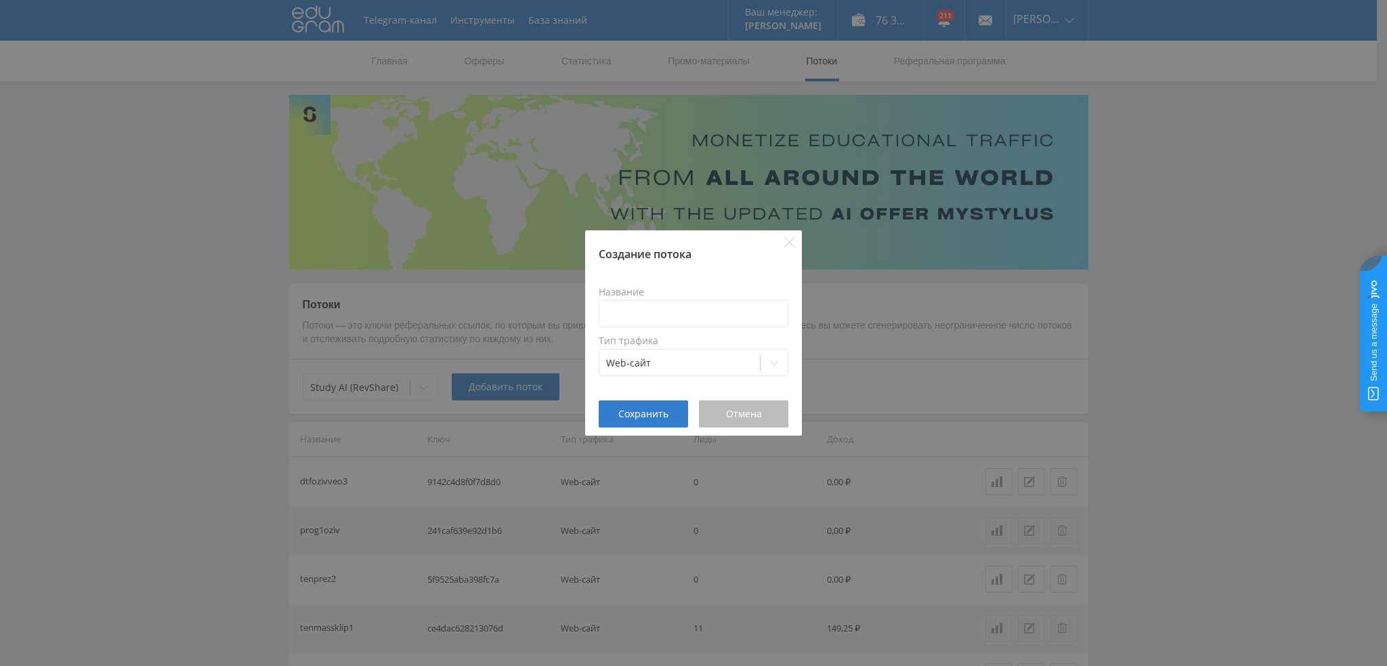
click at [761, 410] on span "Отмена" at bounding box center [744, 413] width 36 height 11
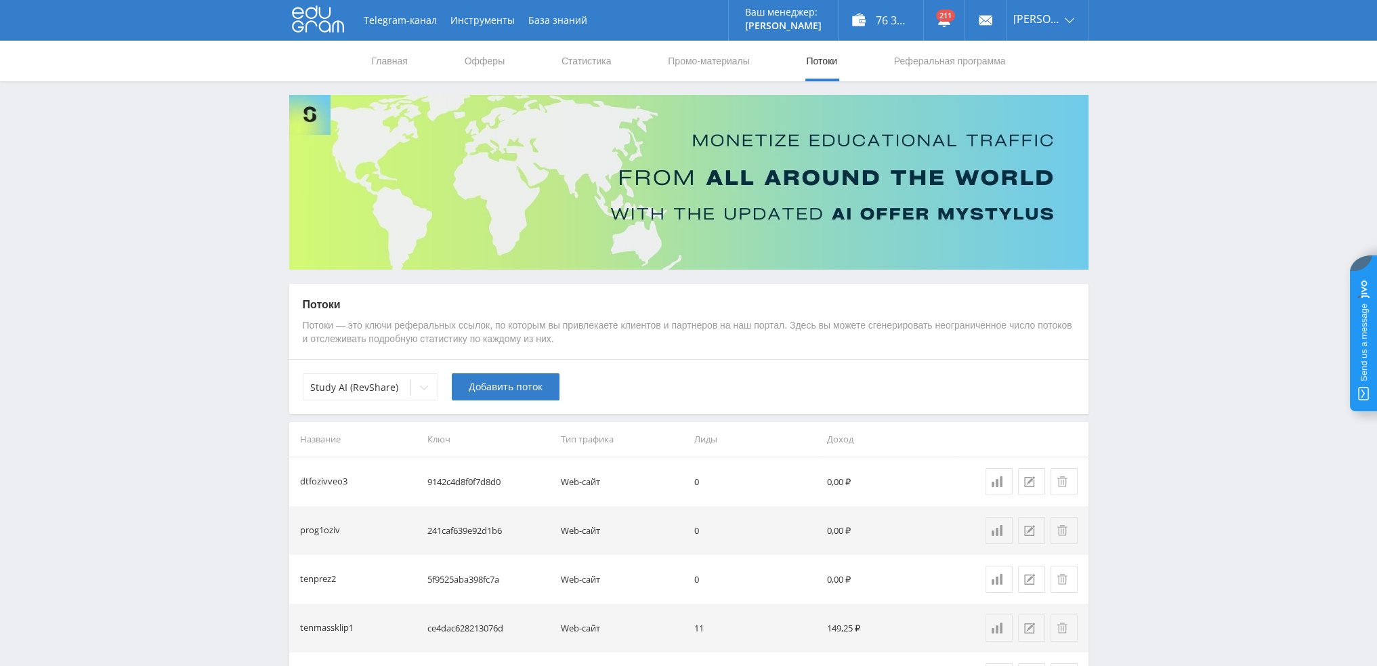
click at [807, 354] on div "Потоки Потоки — это ключи реферальных ссылок, по которым вы привлекаете клиенто…" at bounding box center [688, 322] width 799 height 76
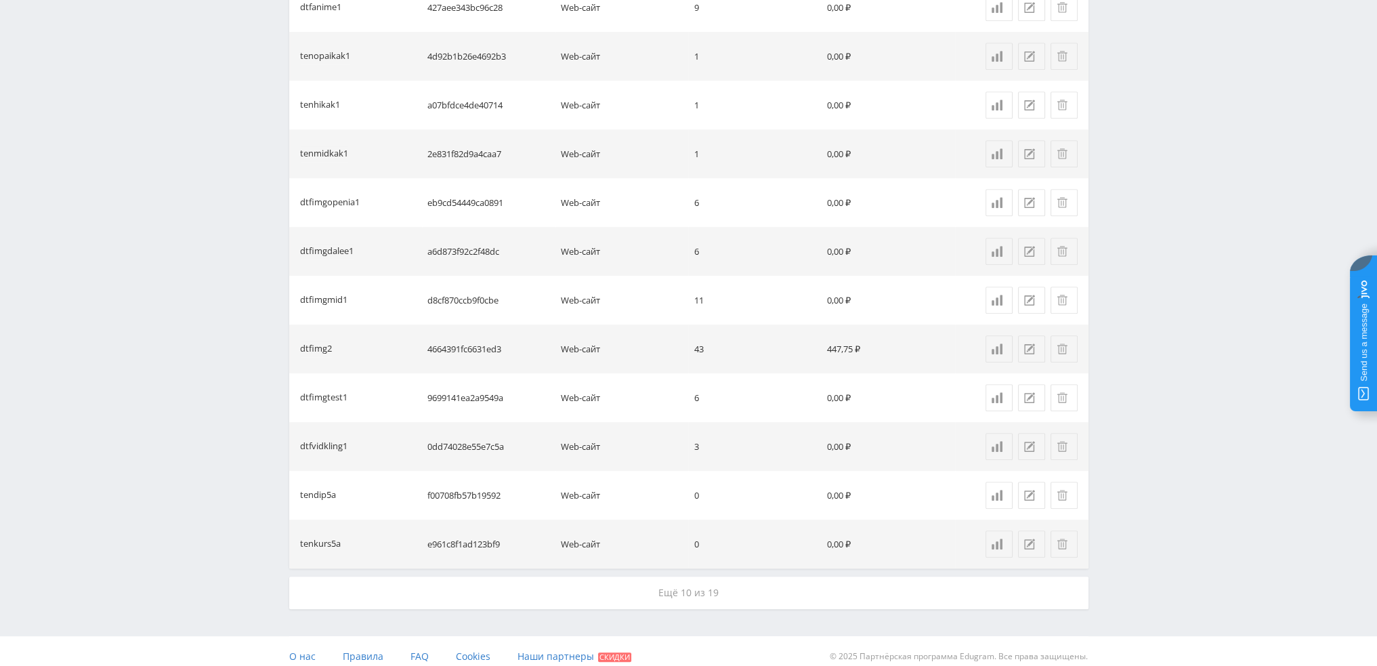
scroll to position [874, 0]
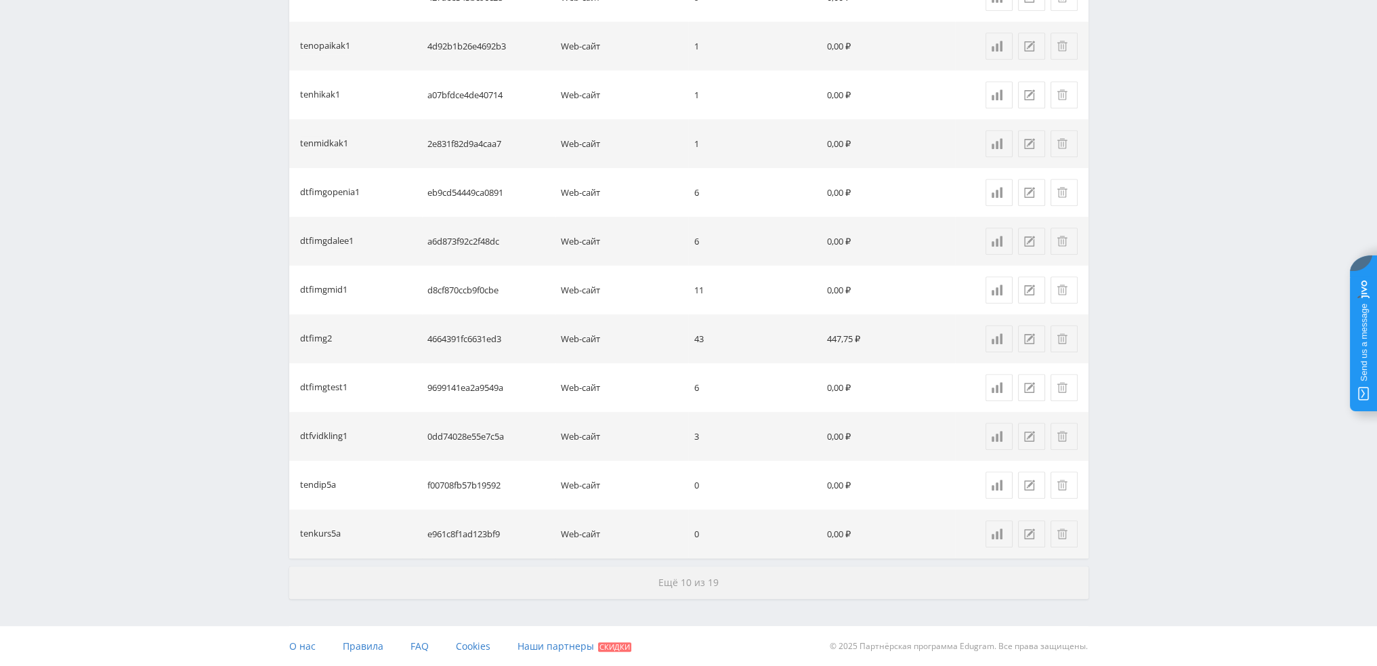
click at [704, 576] on span "Ещё 10 из 19" at bounding box center [688, 582] width 60 height 13
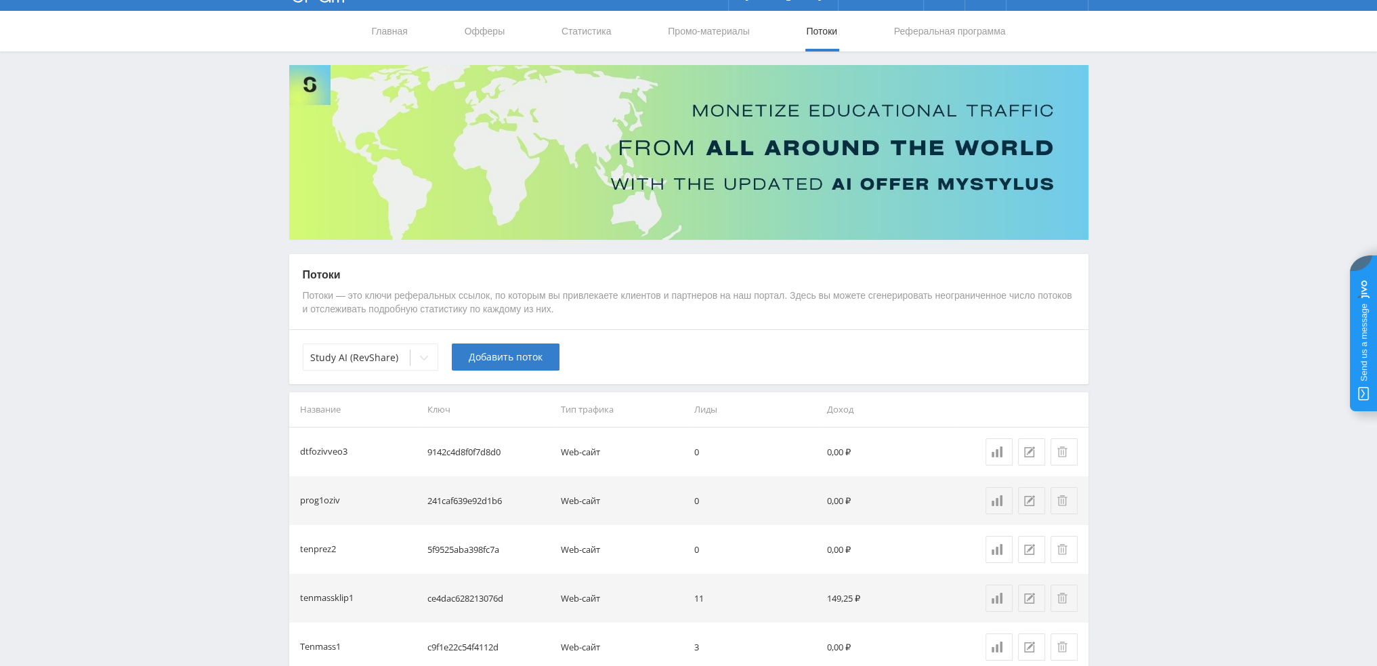
scroll to position [0, 0]
